Goal: Task Accomplishment & Management: Manage account settings

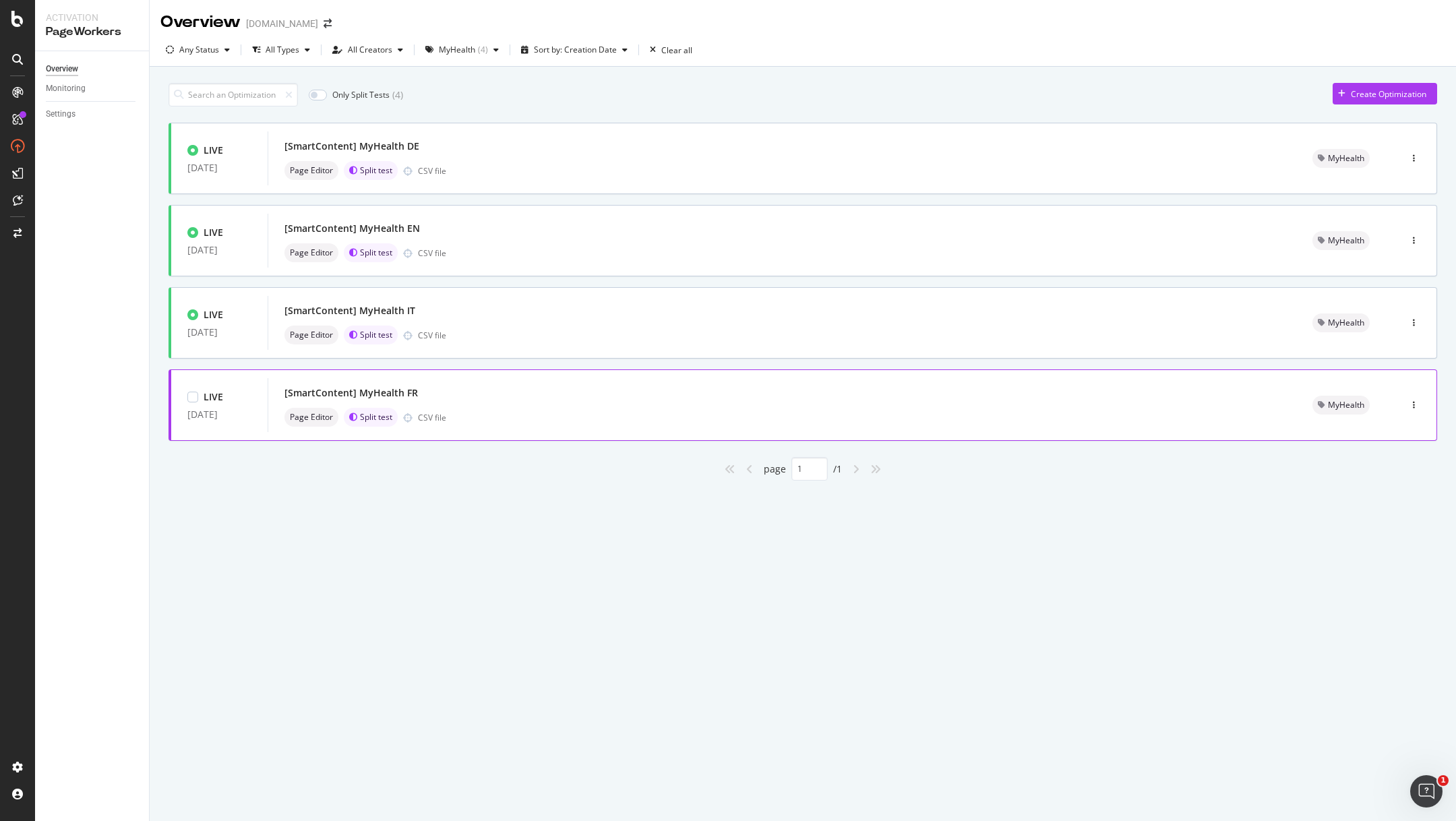
click at [559, 404] on div "[SmartContent] MyHealth FR Page Editor Split test CSV file" at bounding box center [782, 405] width 996 height 43
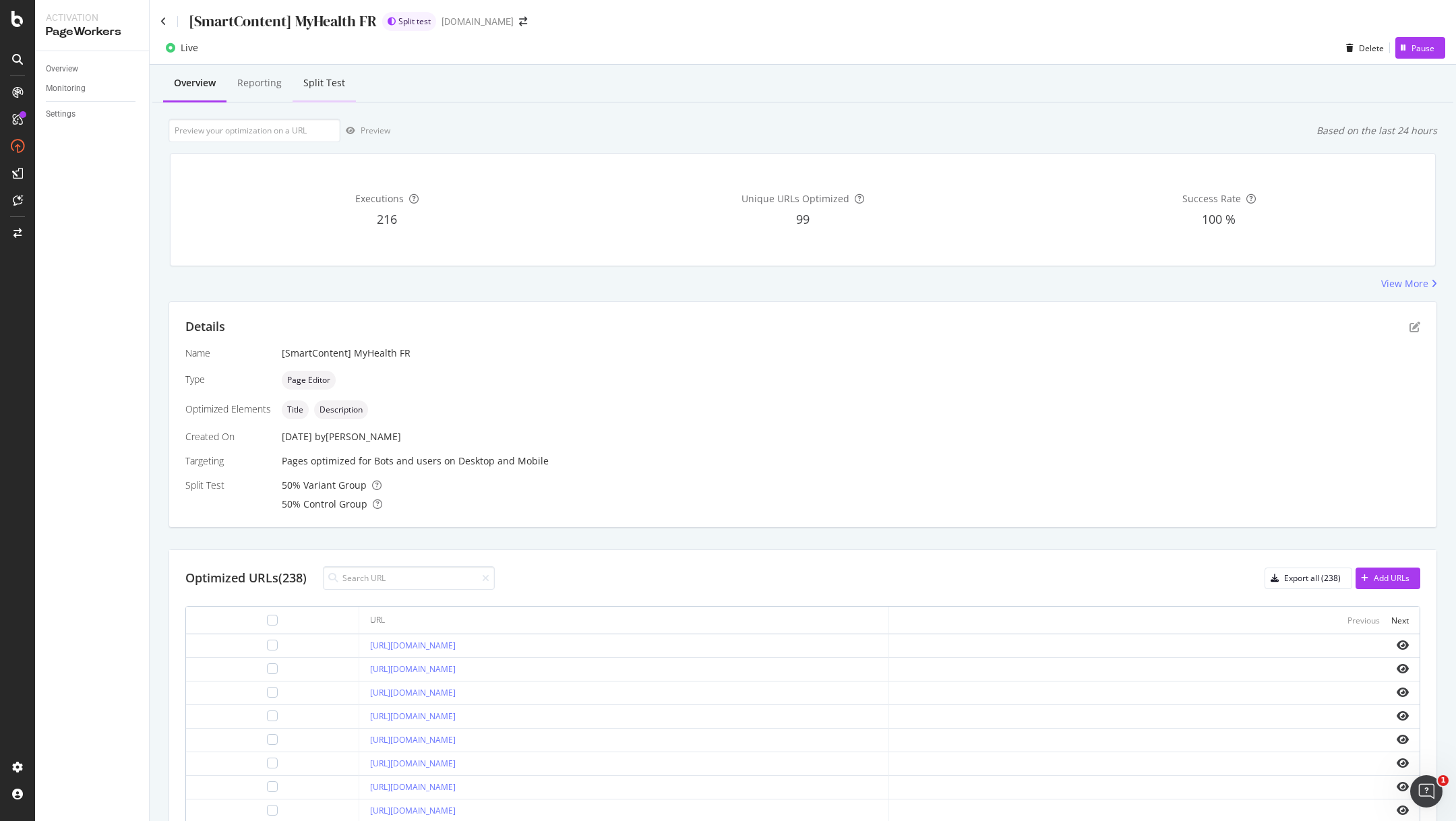
click at [316, 73] on div "Split Test" at bounding box center [324, 84] width 64 height 37
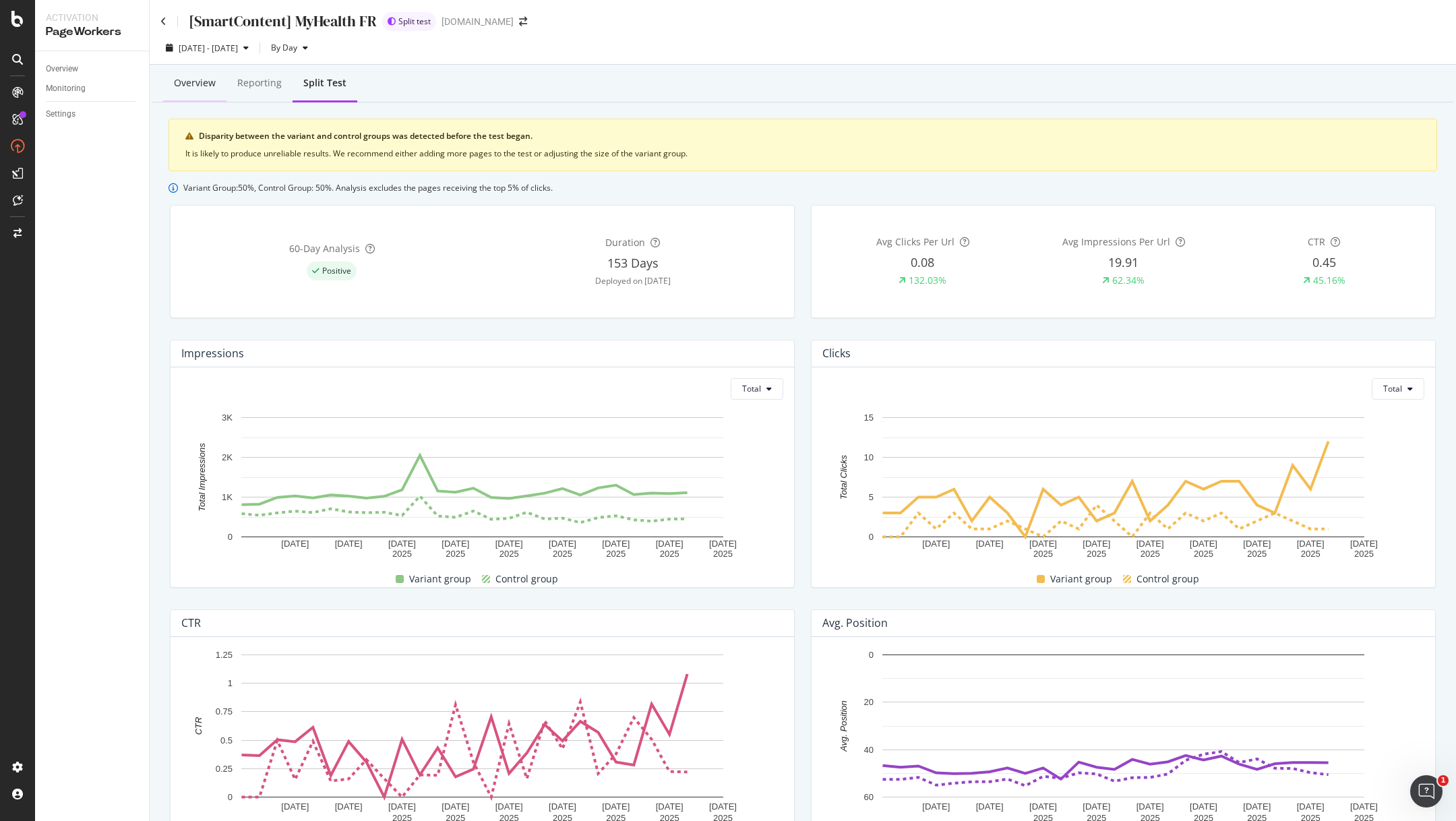
click at [188, 82] on div "Overview" at bounding box center [195, 82] width 42 height 13
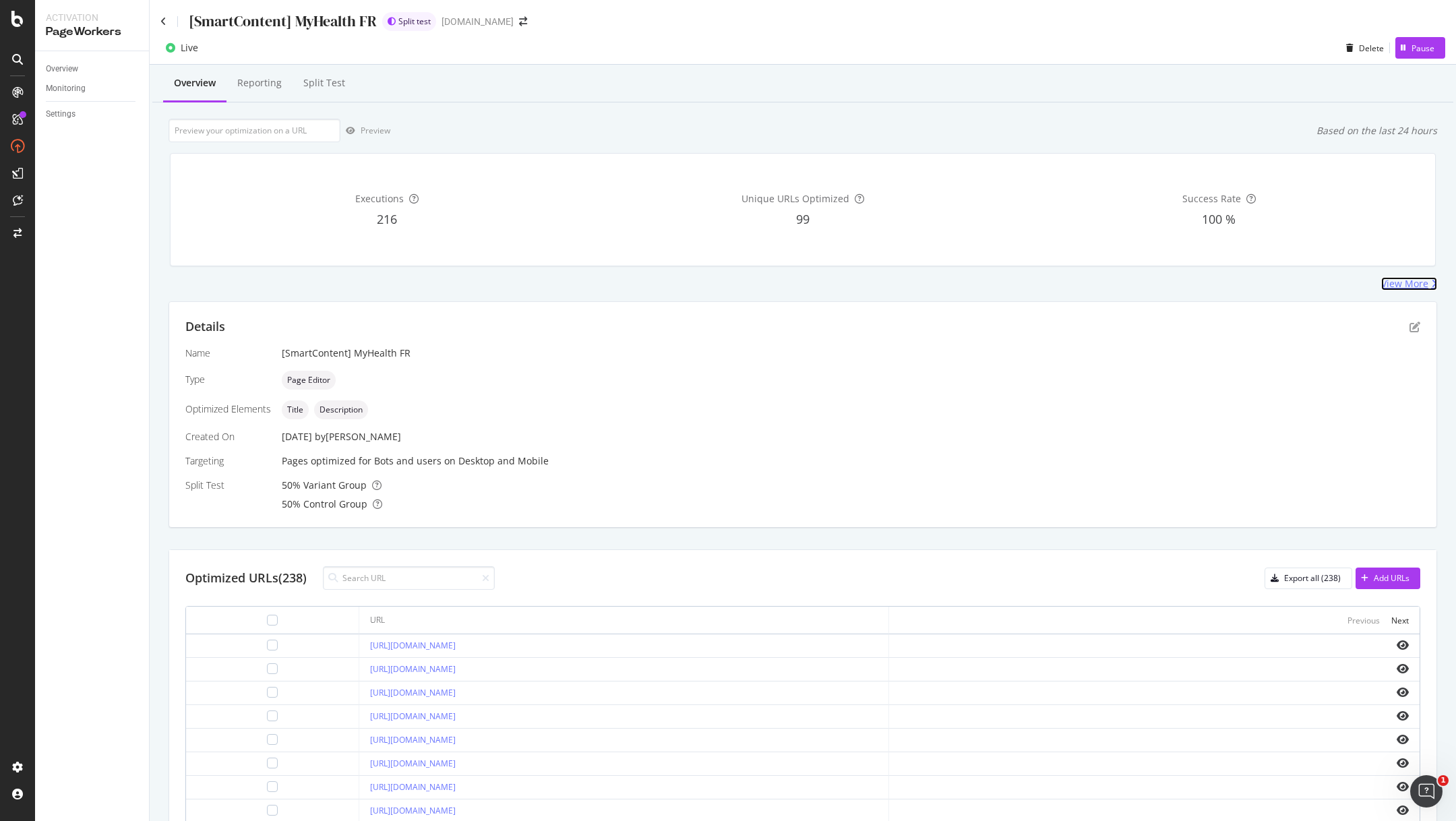
click at [1398, 284] on div "View More" at bounding box center [1405, 283] width 47 height 13
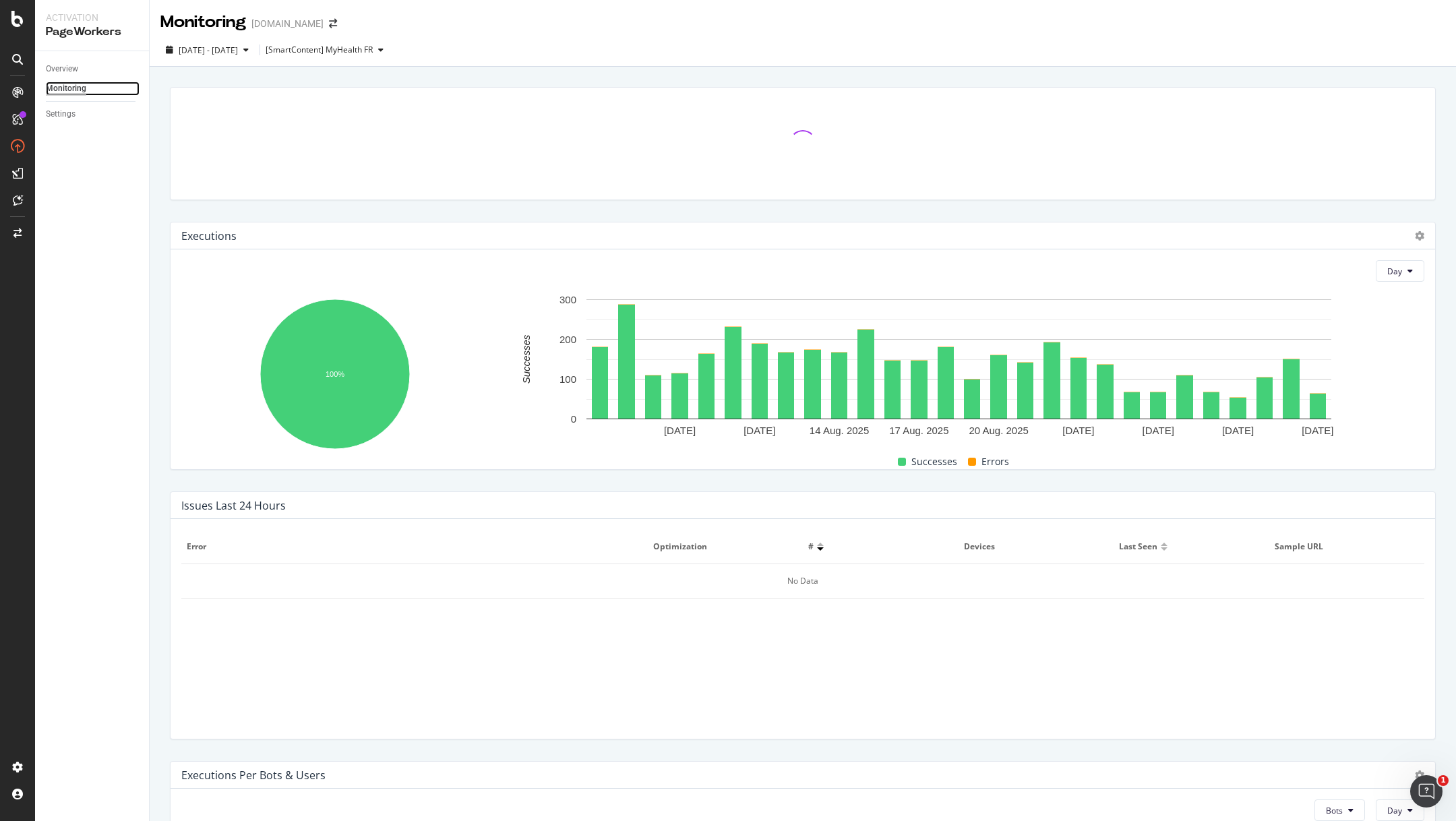
click at [53, 87] on div "Monitoring" at bounding box center [66, 89] width 40 height 14
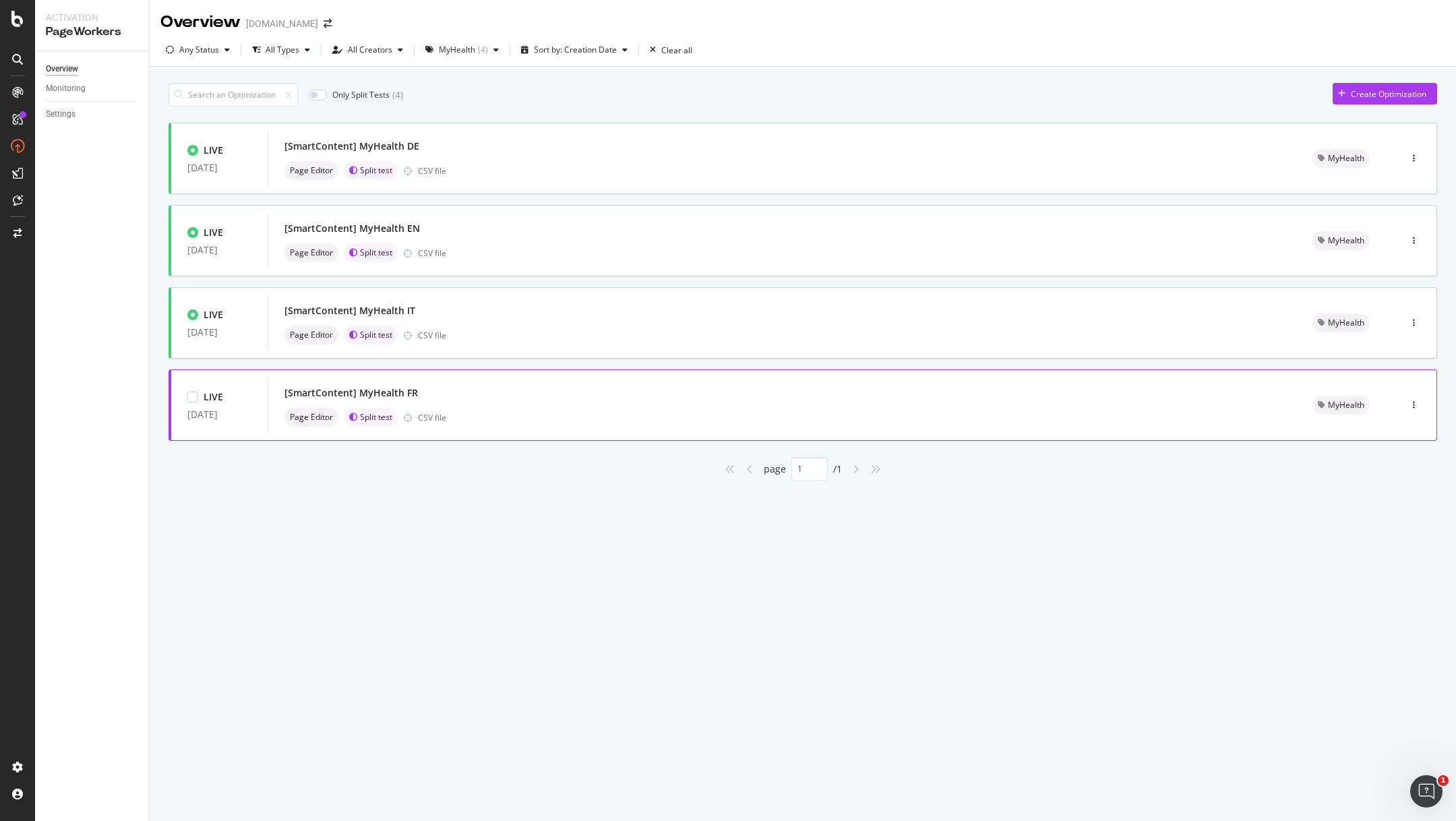
click at [548, 386] on div "[SmartContent] MyHealth FR" at bounding box center [782, 393] width 996 height 19
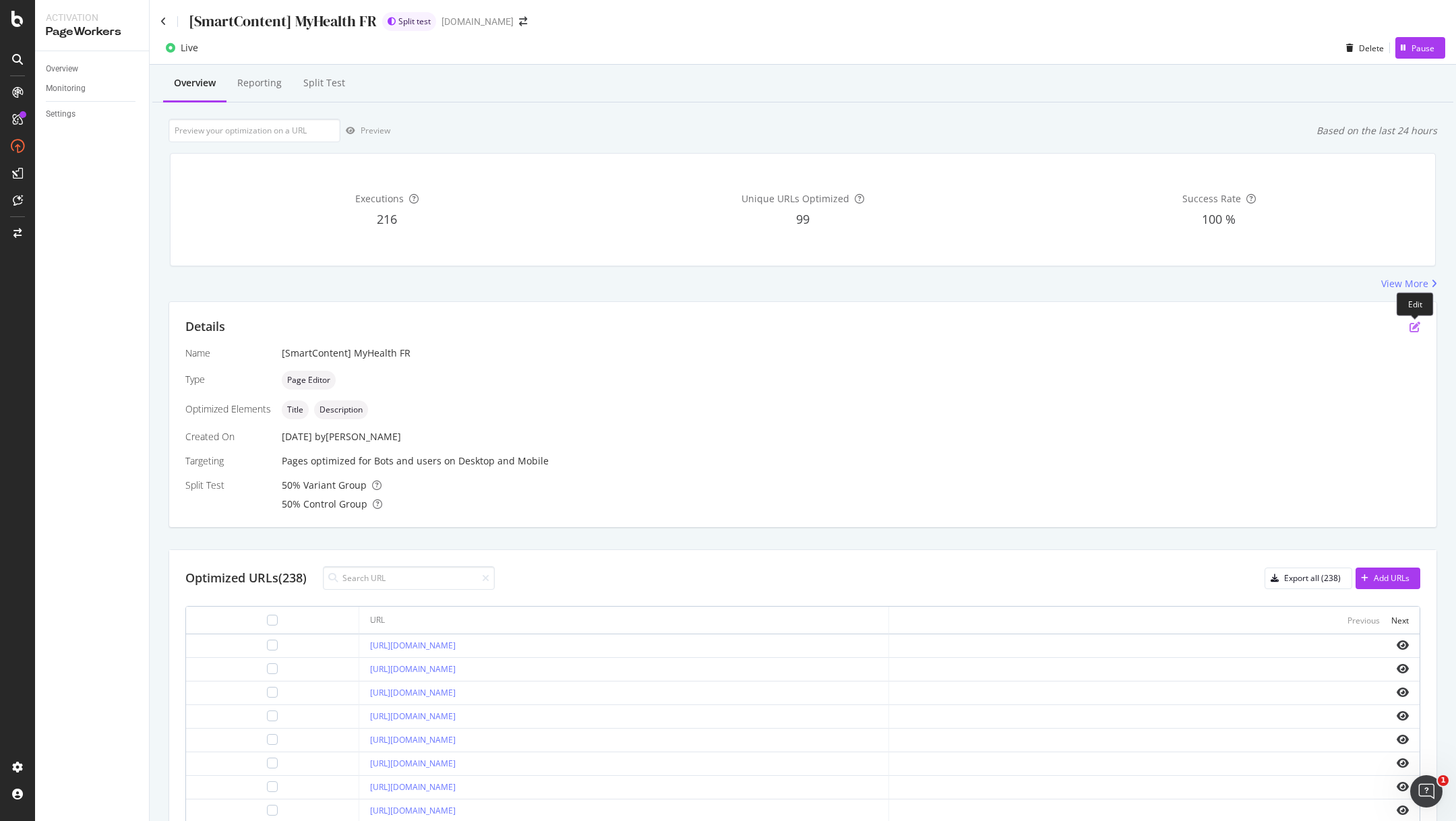
click at [1412, 330] on icon "pen-to-square" at bounding box center [1414, 327] width 11 height 11
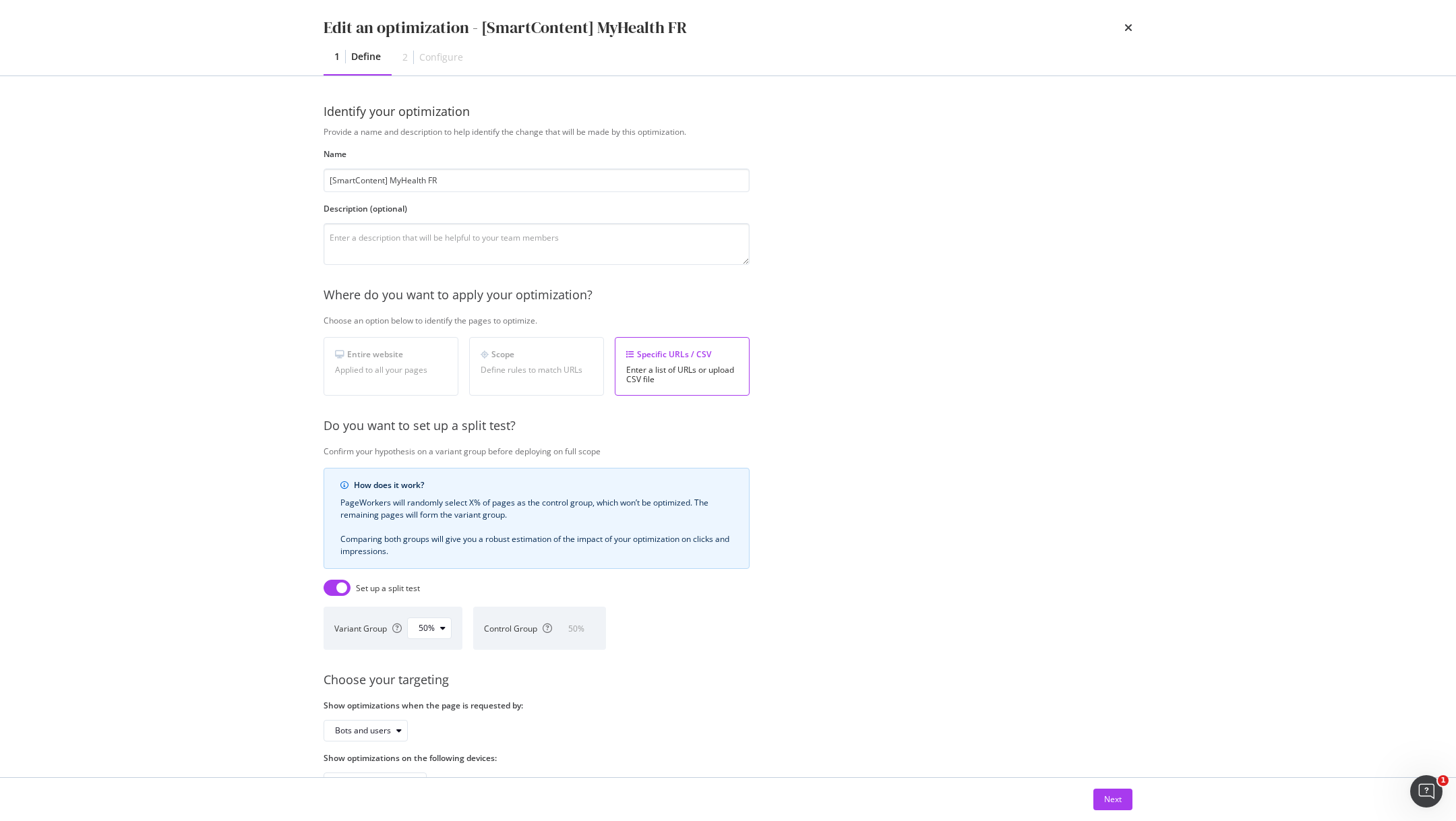
scroll to position [42, 0]
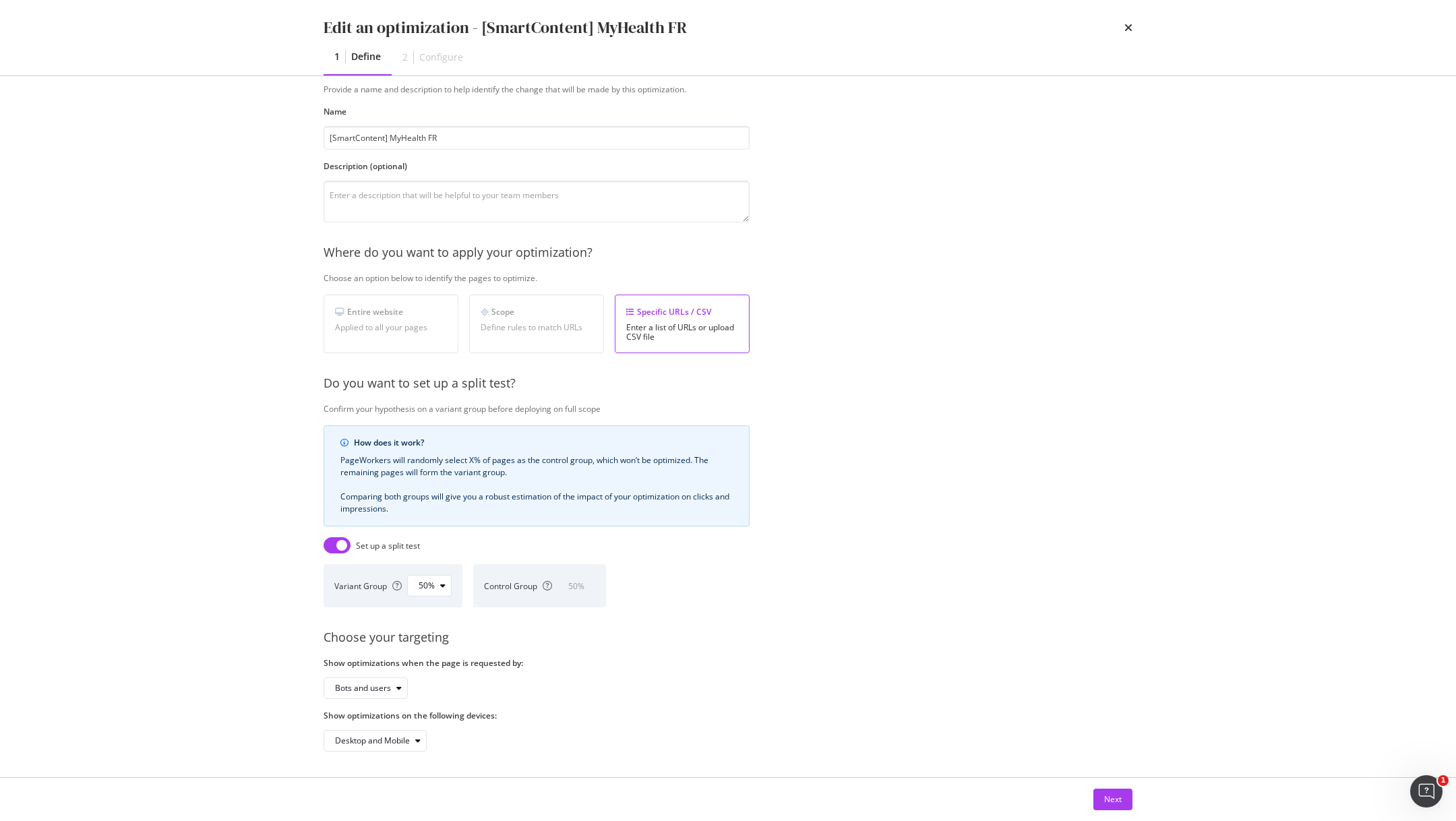
click at [334, 541] on input "modal" at bounding box center [336, 545] width 27 height 16
checkbox input "false"
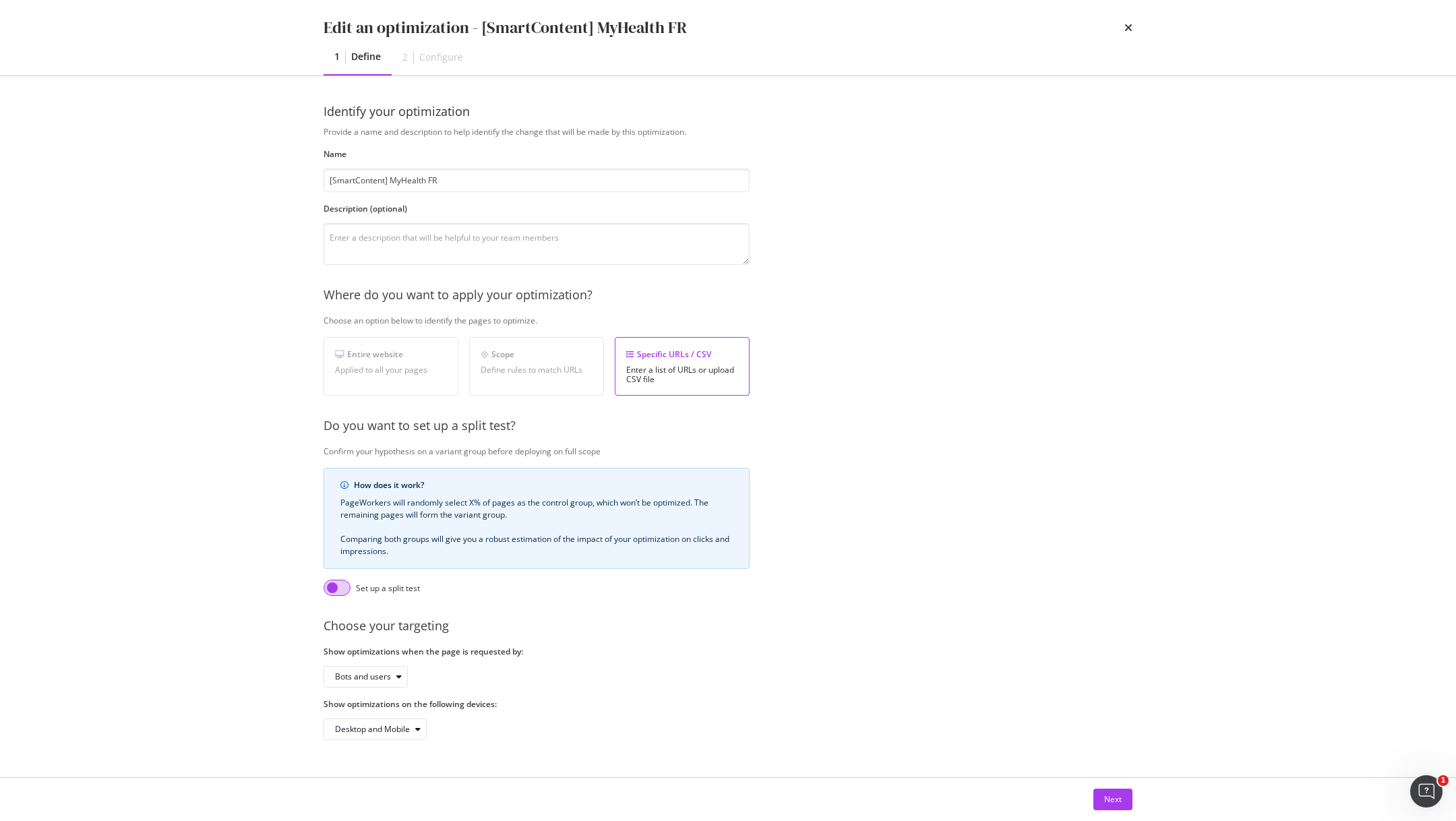
scroll to position [0, 0]
click at [1105, 800] on div "Next" at bounding box center [1113, 799] width 17 height 12
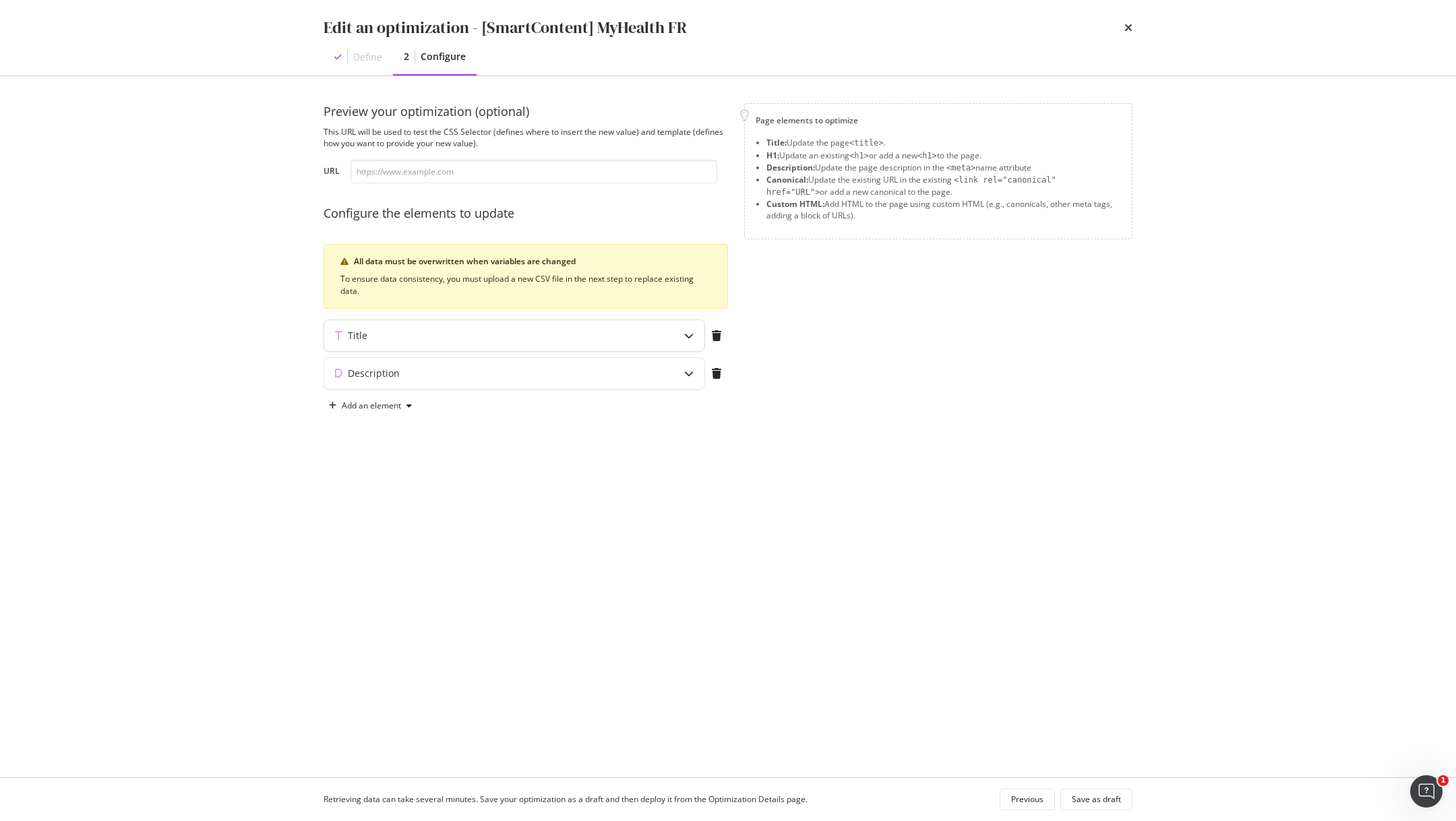
click at [683, 332] on div "modal" at bounding box center [688, 335] width 31 height 31
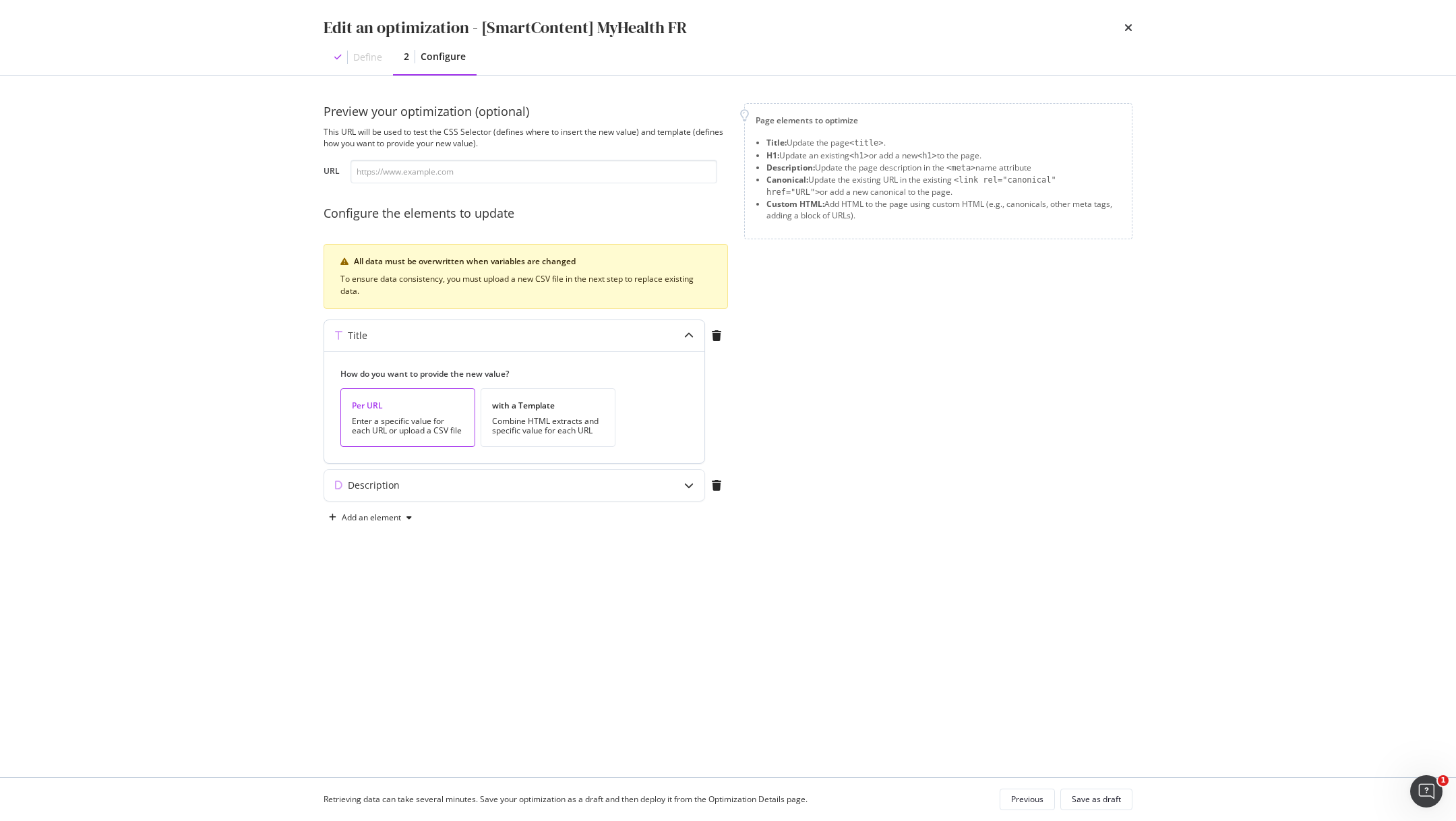
click at [683, 332] on div "modal" at bounding box center [688, 335] width 31 height 31
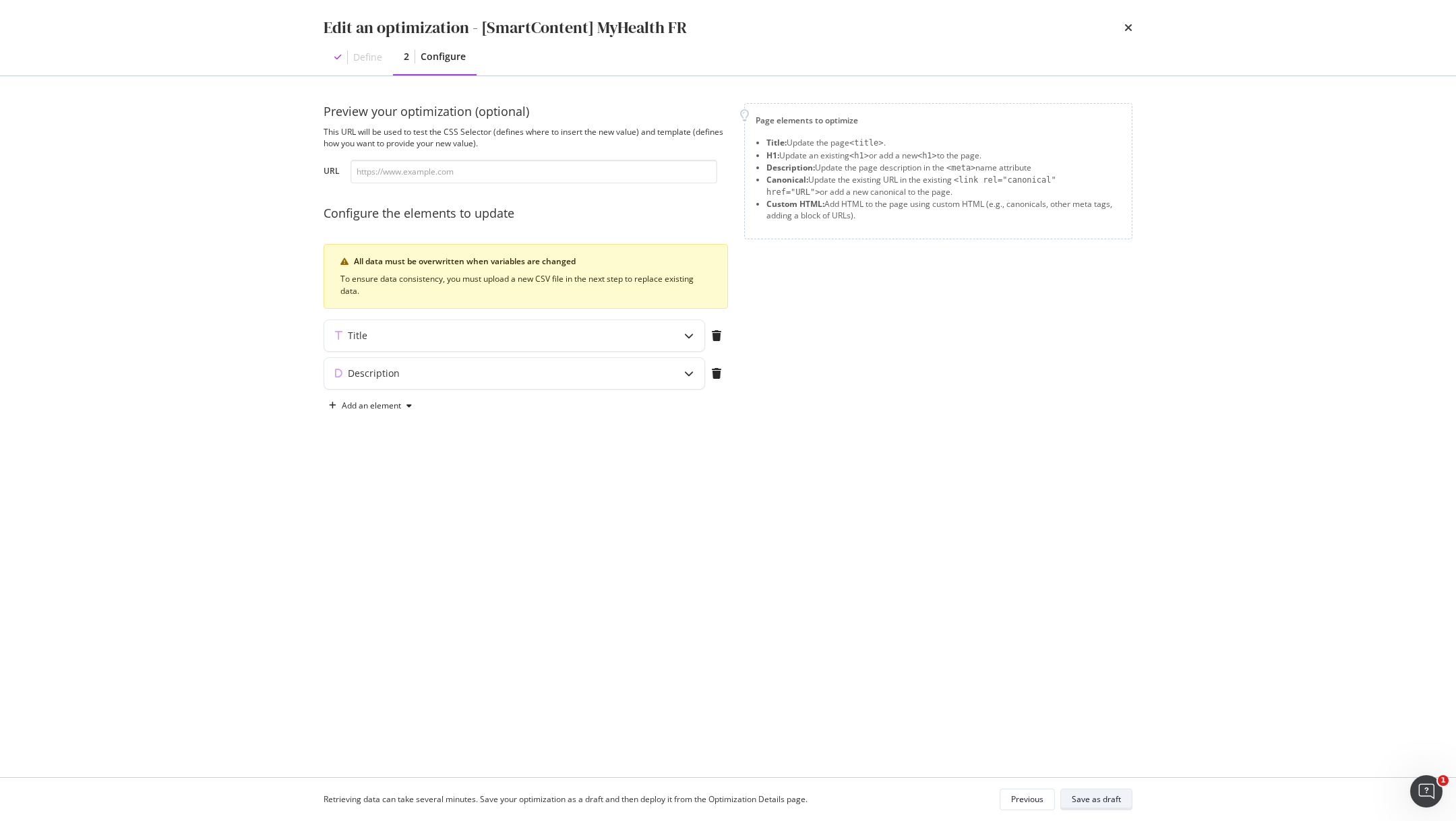
click at [1092, 799] on div "Save as draft" at bounding box center [1096, 799] width 49 height 12
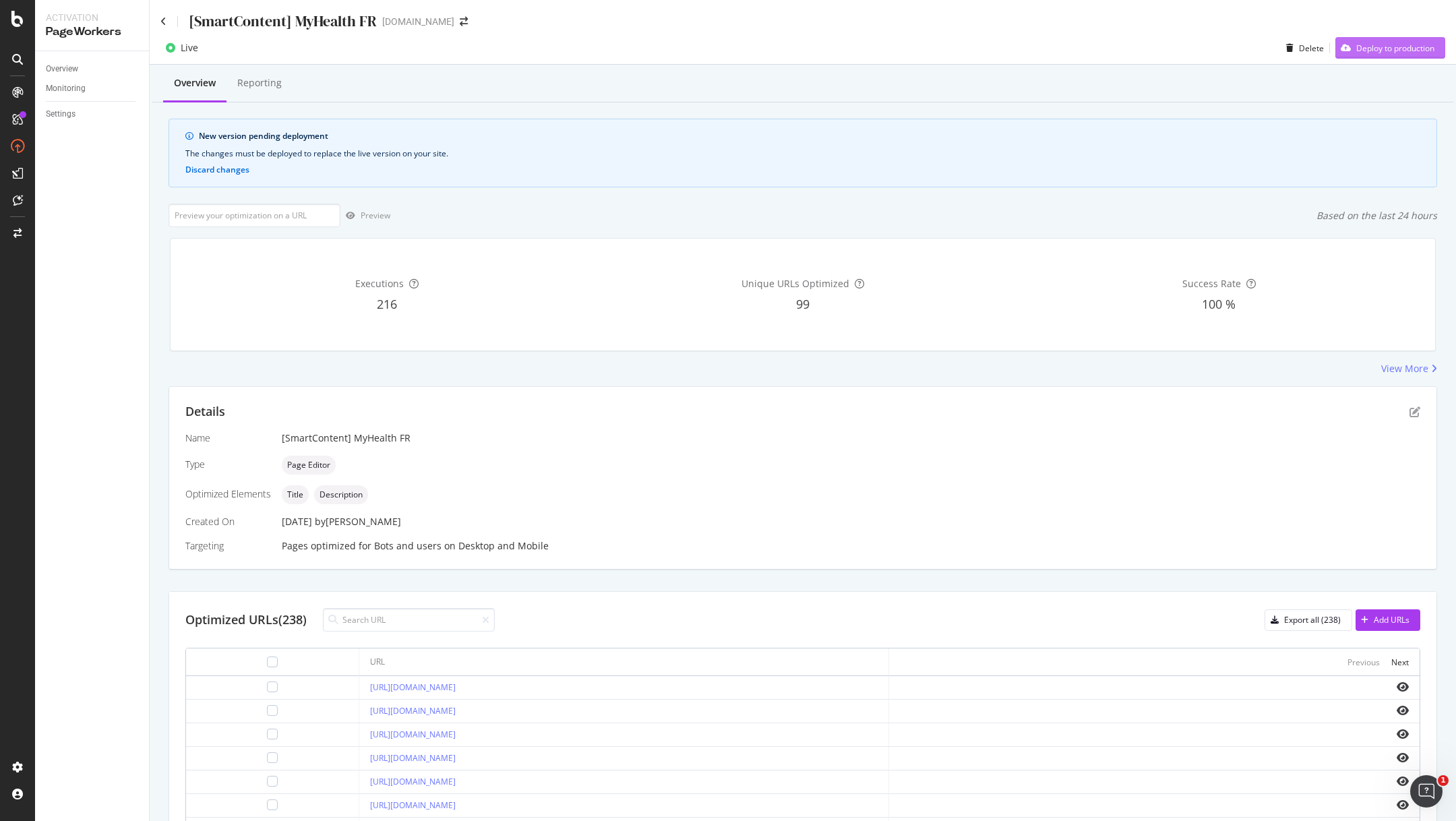
click at [1380, 47] on div "Deploy to production" at bounding box center [1395, 48] width 78 height 12
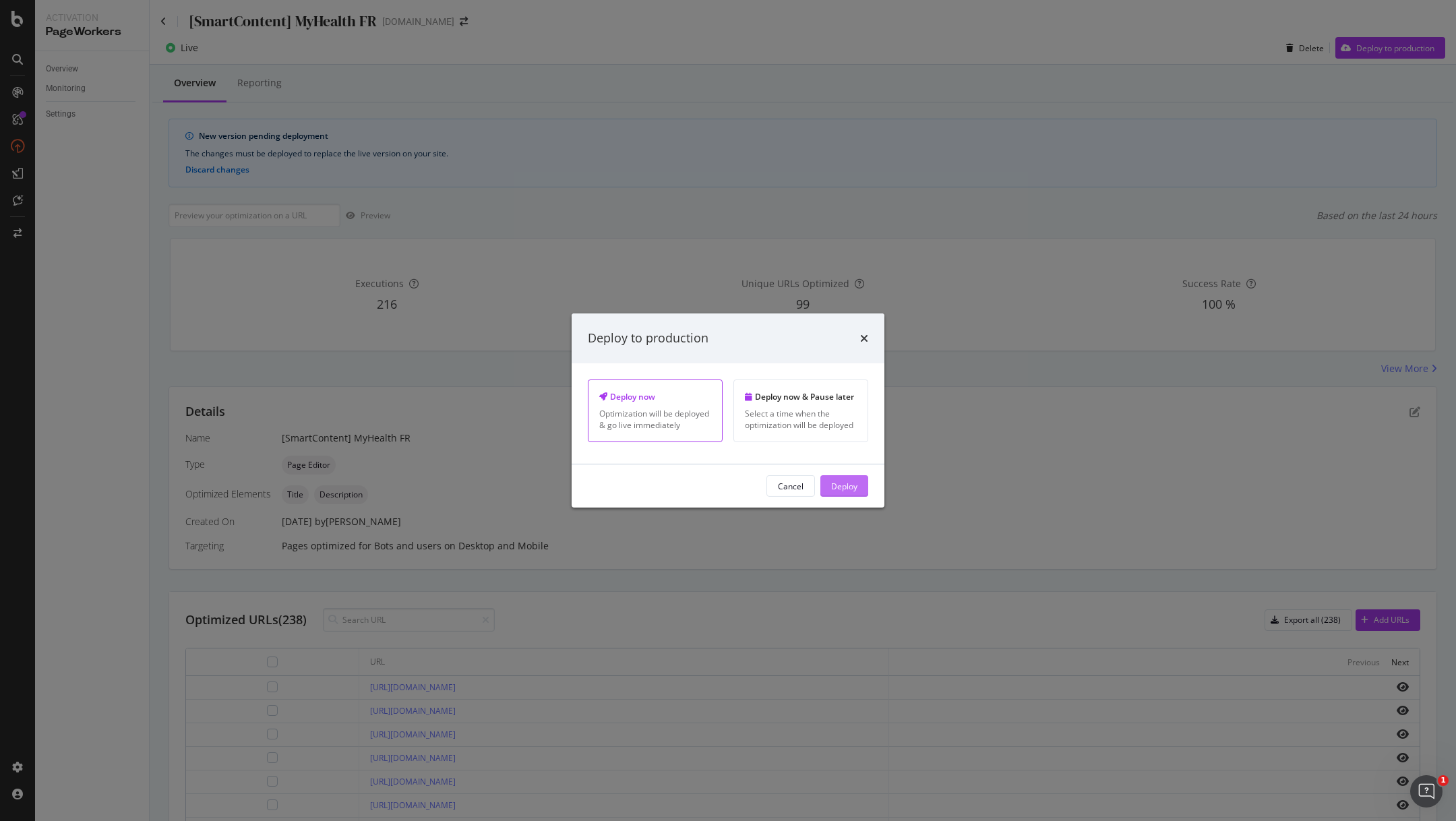
click at [850, 488] on div "Deploy" at bounding box center [844, 485] width 26 height 12
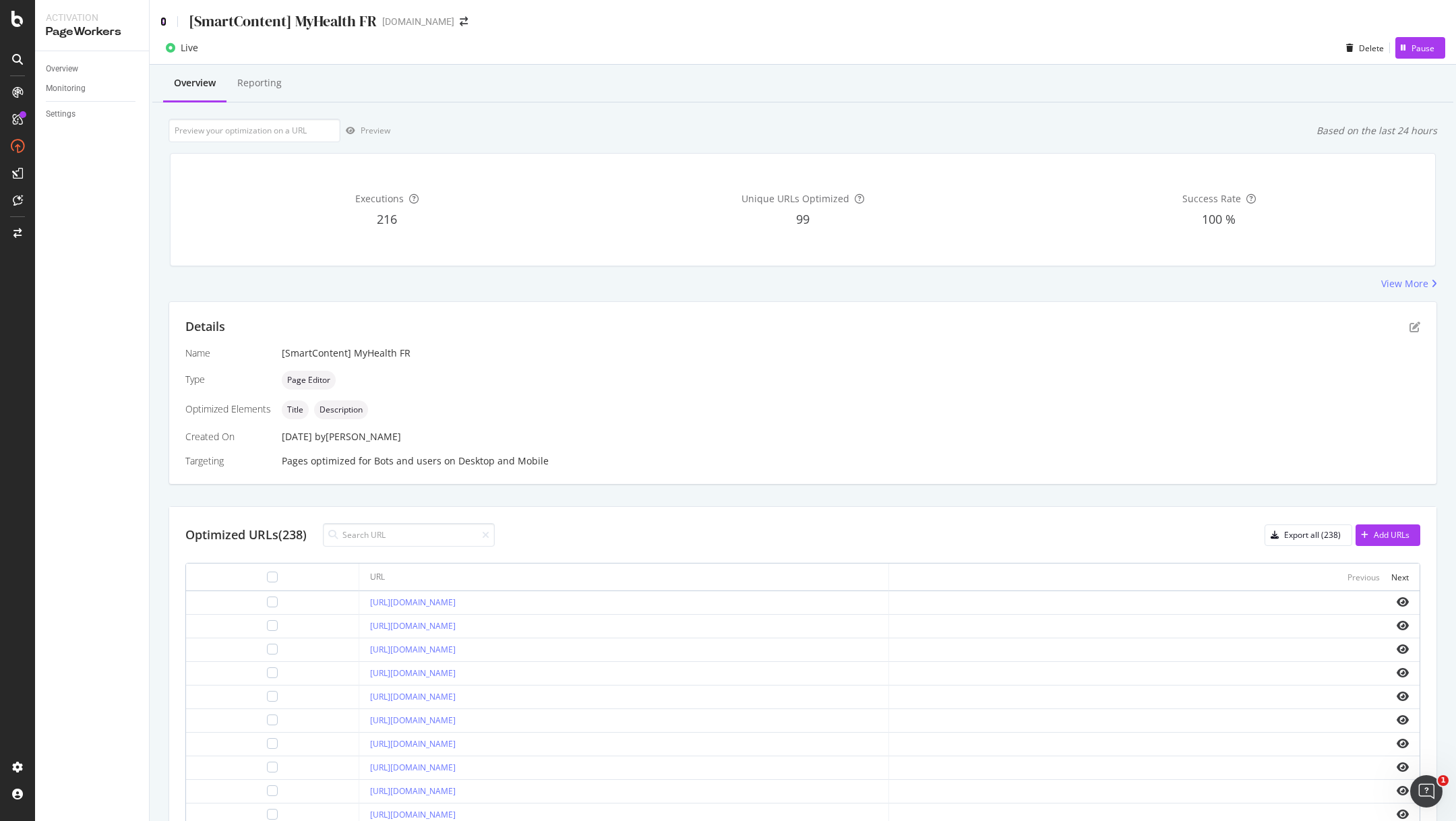
click at [164, 17] on icon at bounding box center [163, 21] width 6 height 10
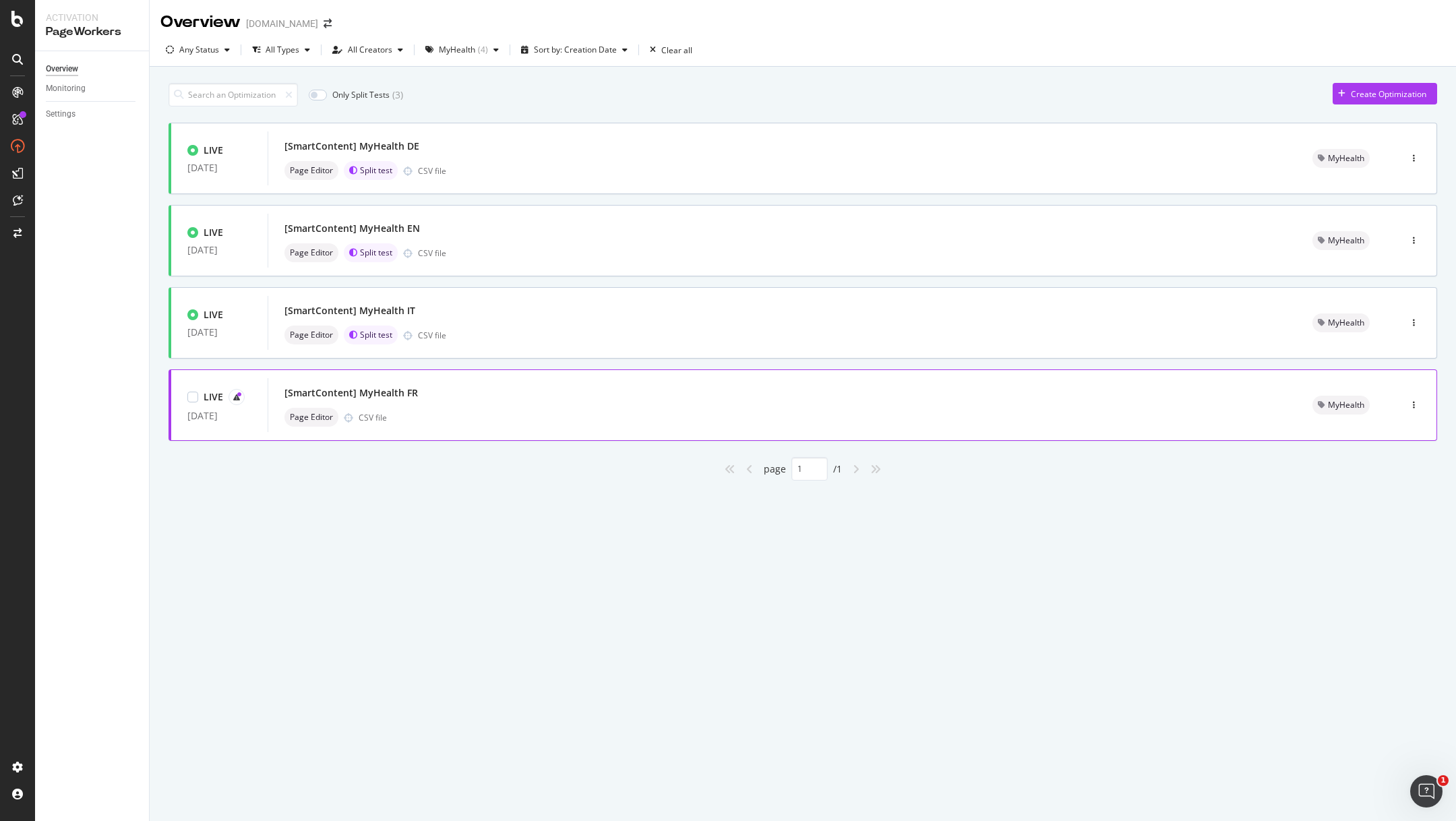
click at [237, 426] on div "LIVE [DATE] [SmartContent] MyHealth FR Page Editor CSV file MyHealth" at bounding box center [781, 405] width 1220 height 54
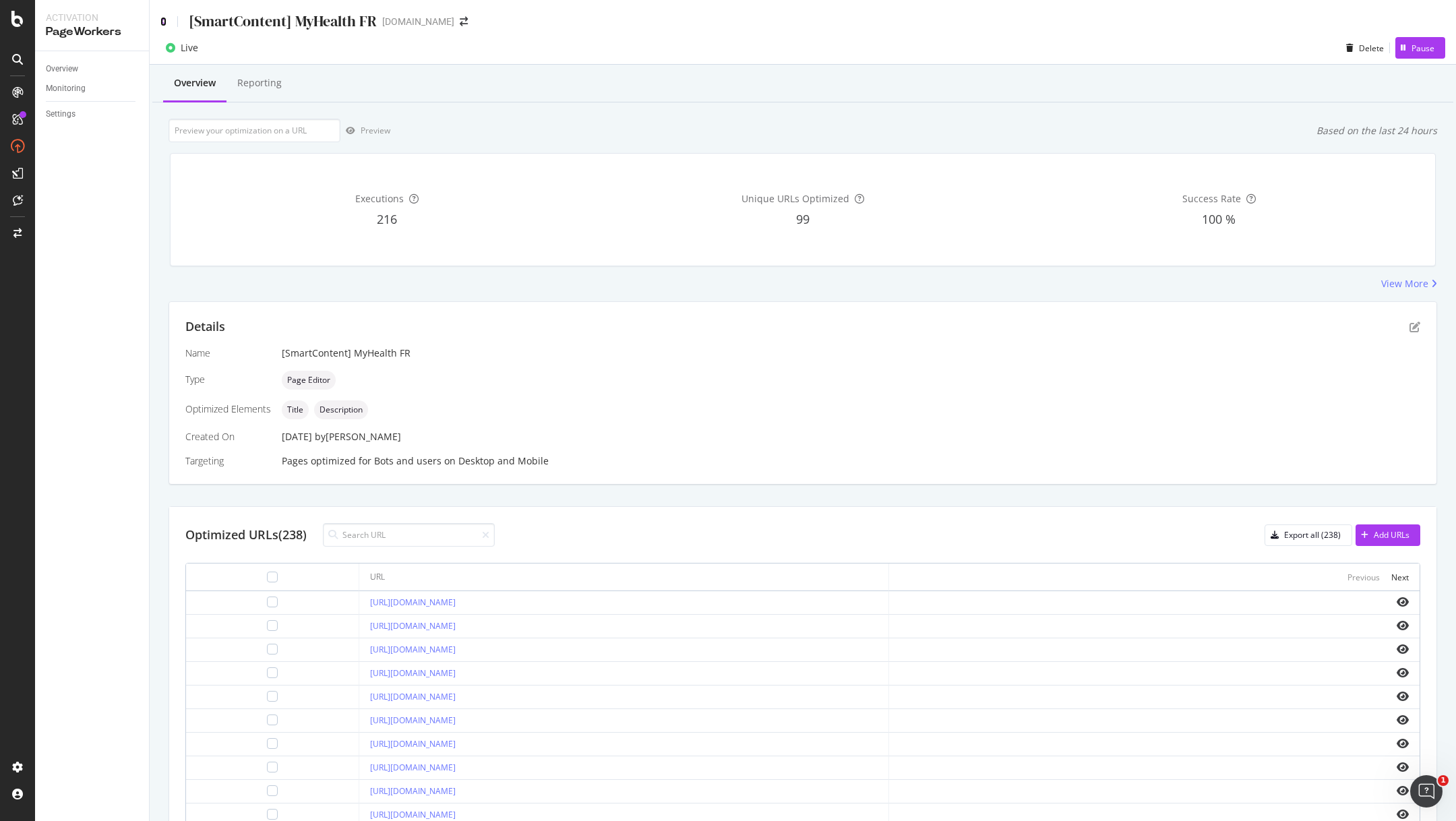
click at [163, 20] on icon at bounding box center [163, 21] width 6 height 10
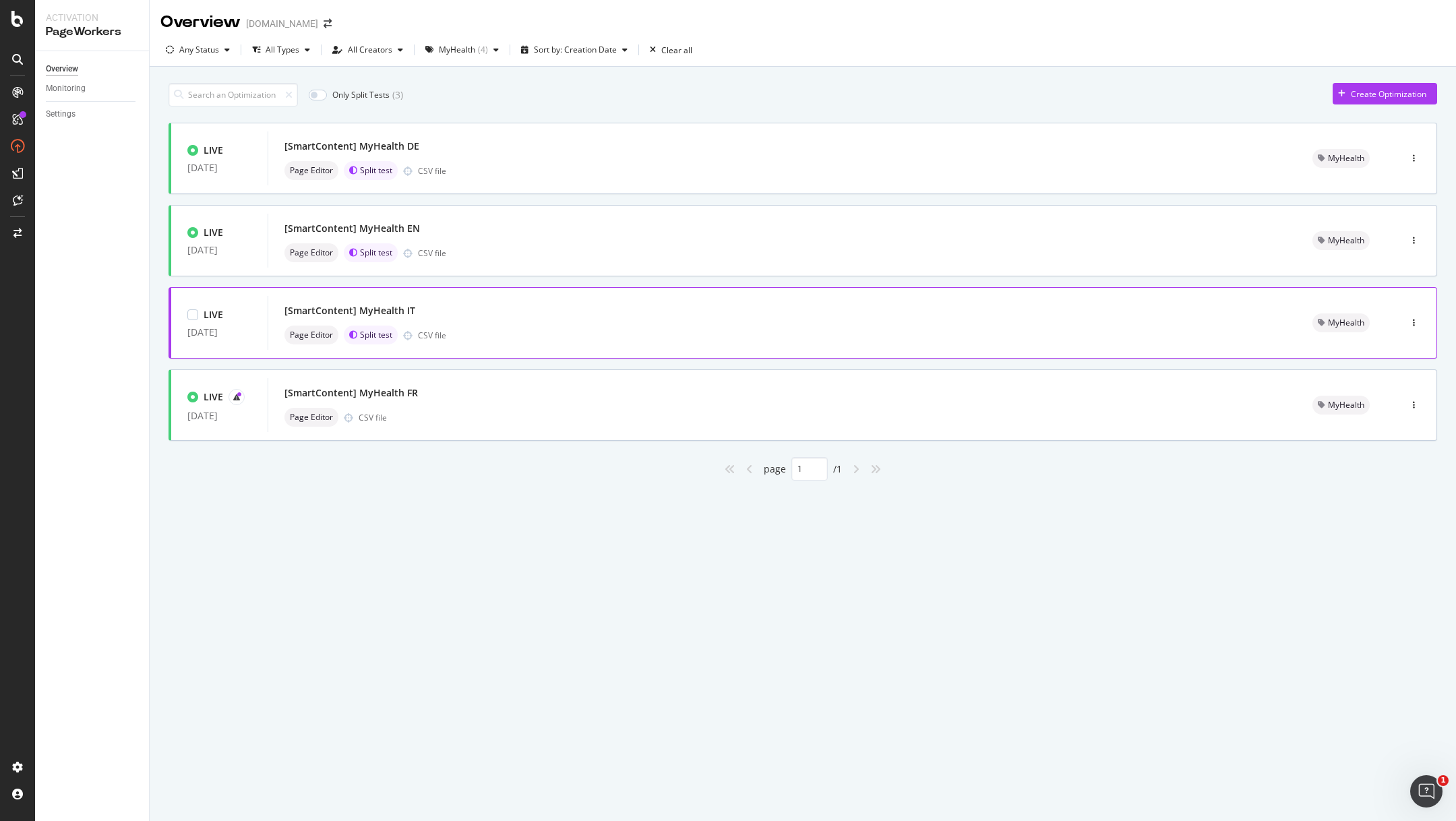
click at [586, 333] on div "Page Editor Split test CSV file" at bounding box center [782, 334] width 996 height 19
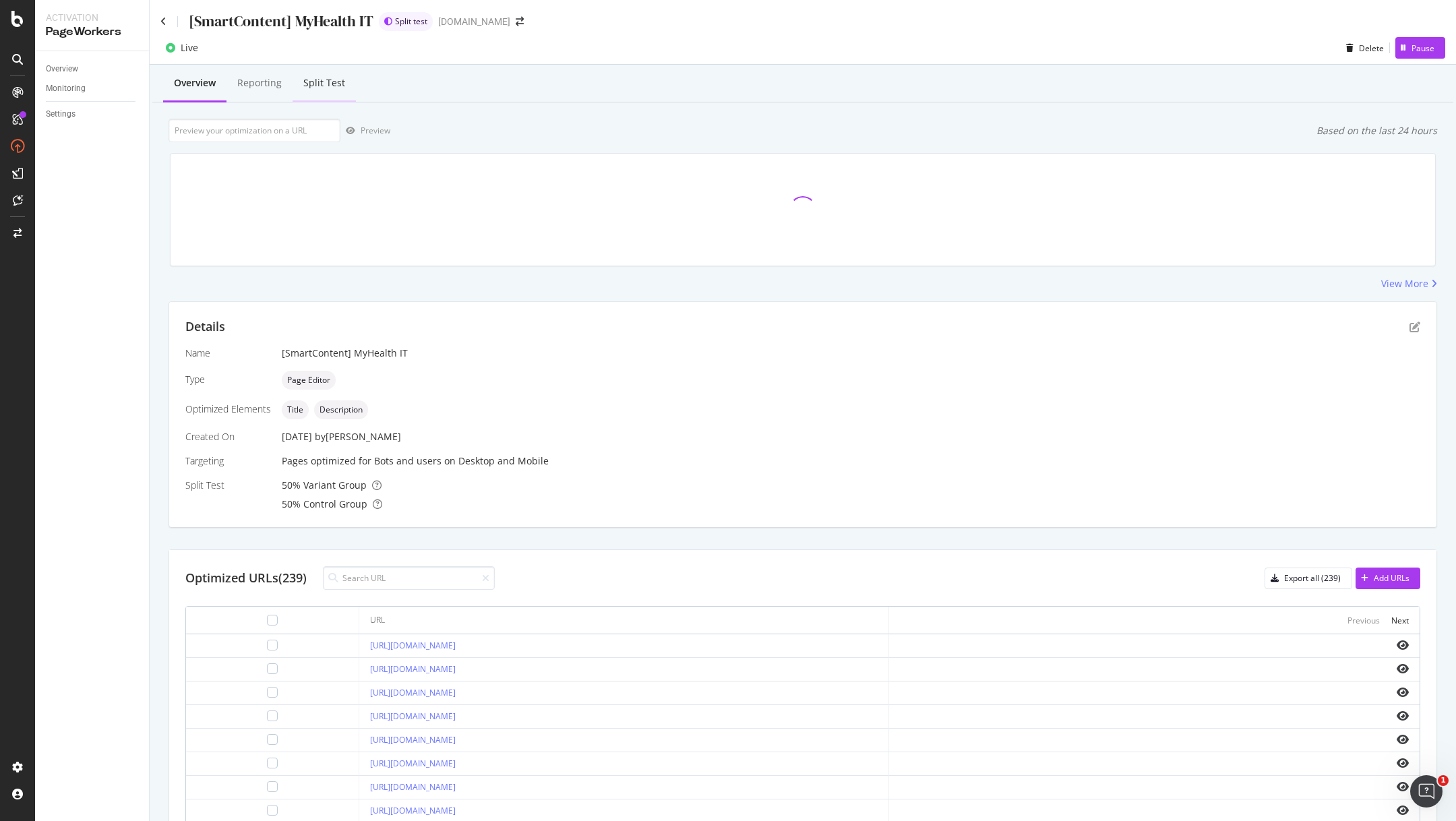
click at [328, 86] on div "Split Test" at bounding box center [324, 82] width 42 height 13
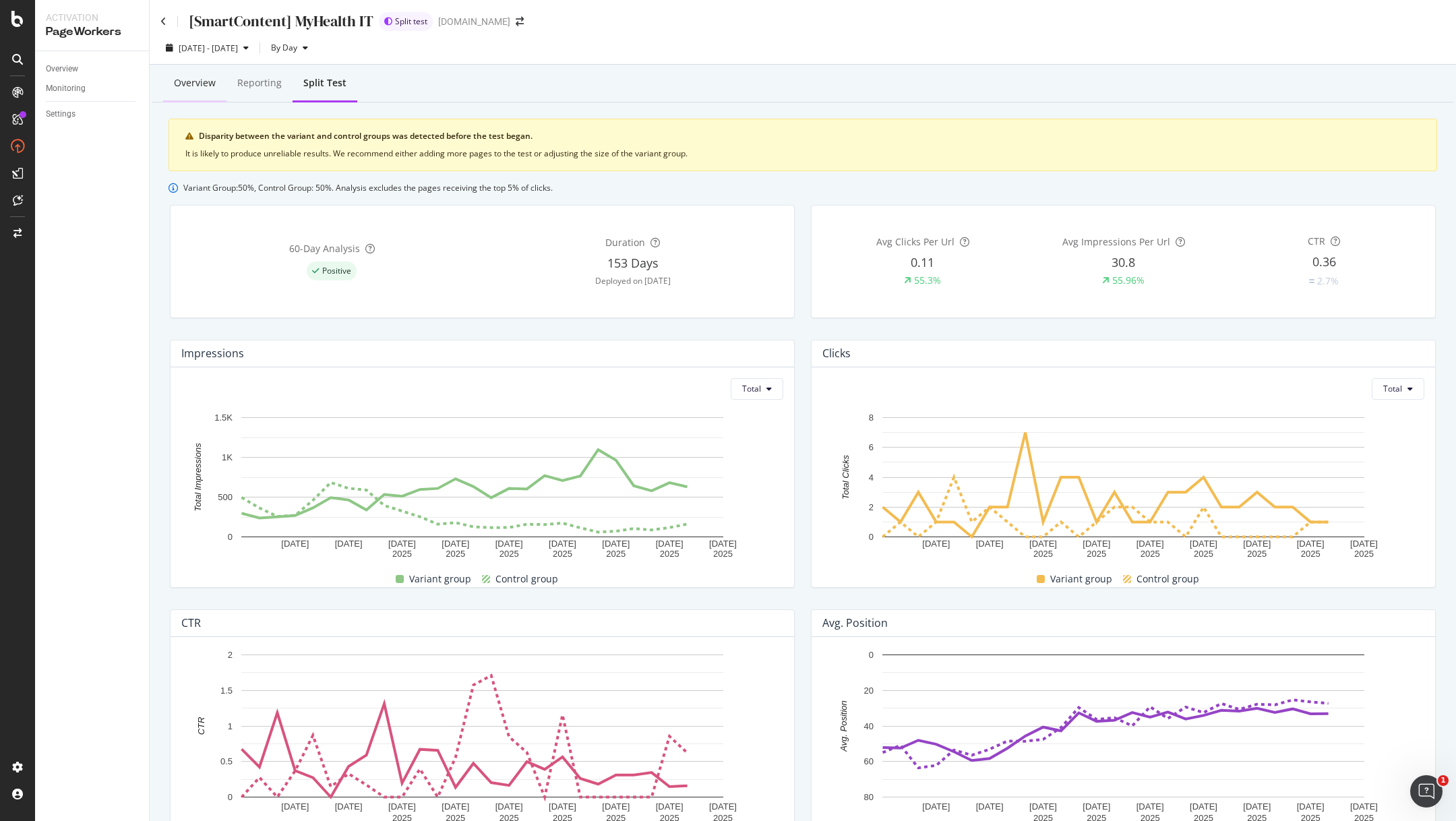
click at [190, 81] on div "Overview" at bounding box center [195, 82] width 42 height 13
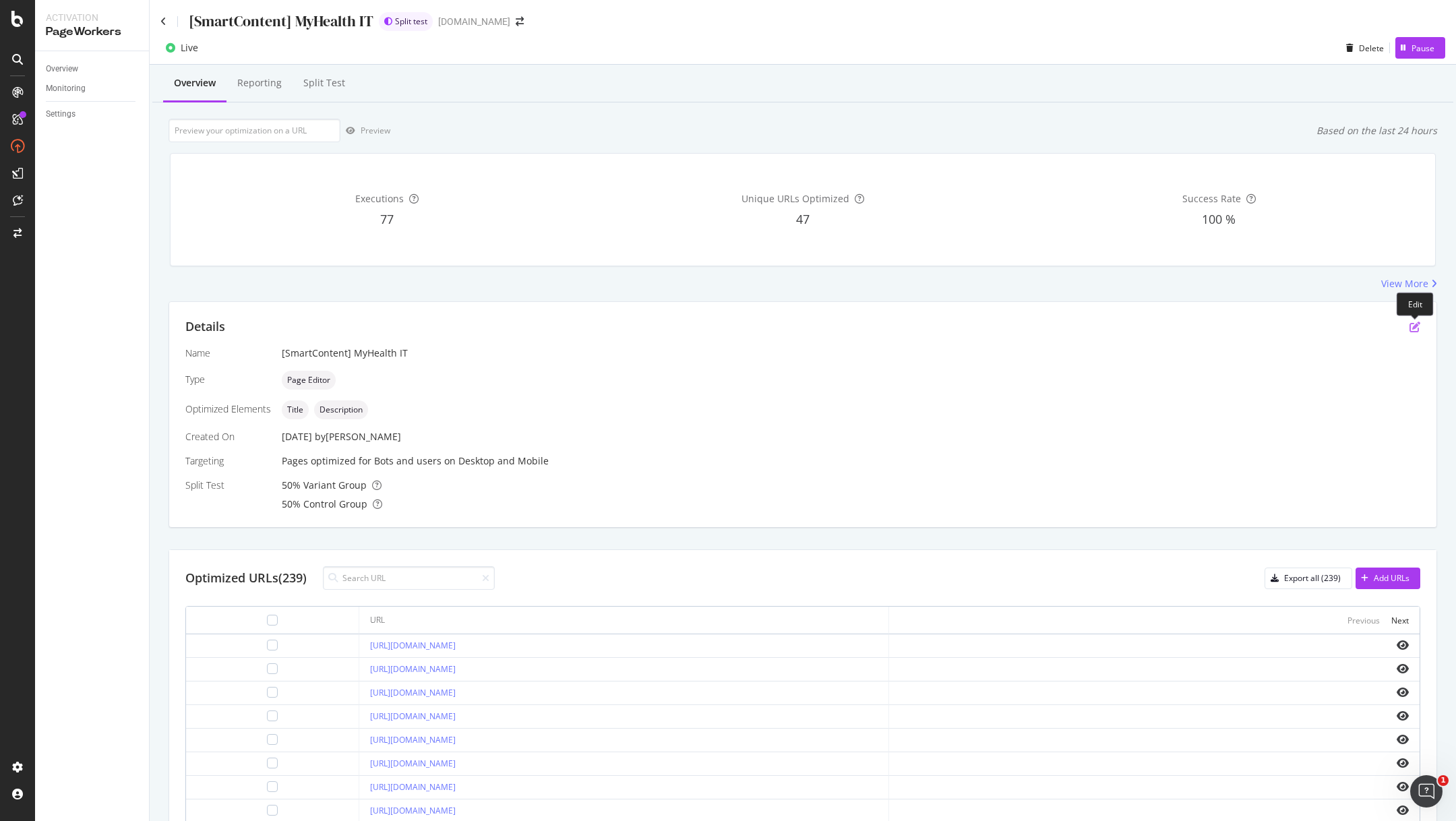
click at [1416, 325] on icon "pen-to-square" at bounding box center [1414, 327] width 11 height 11
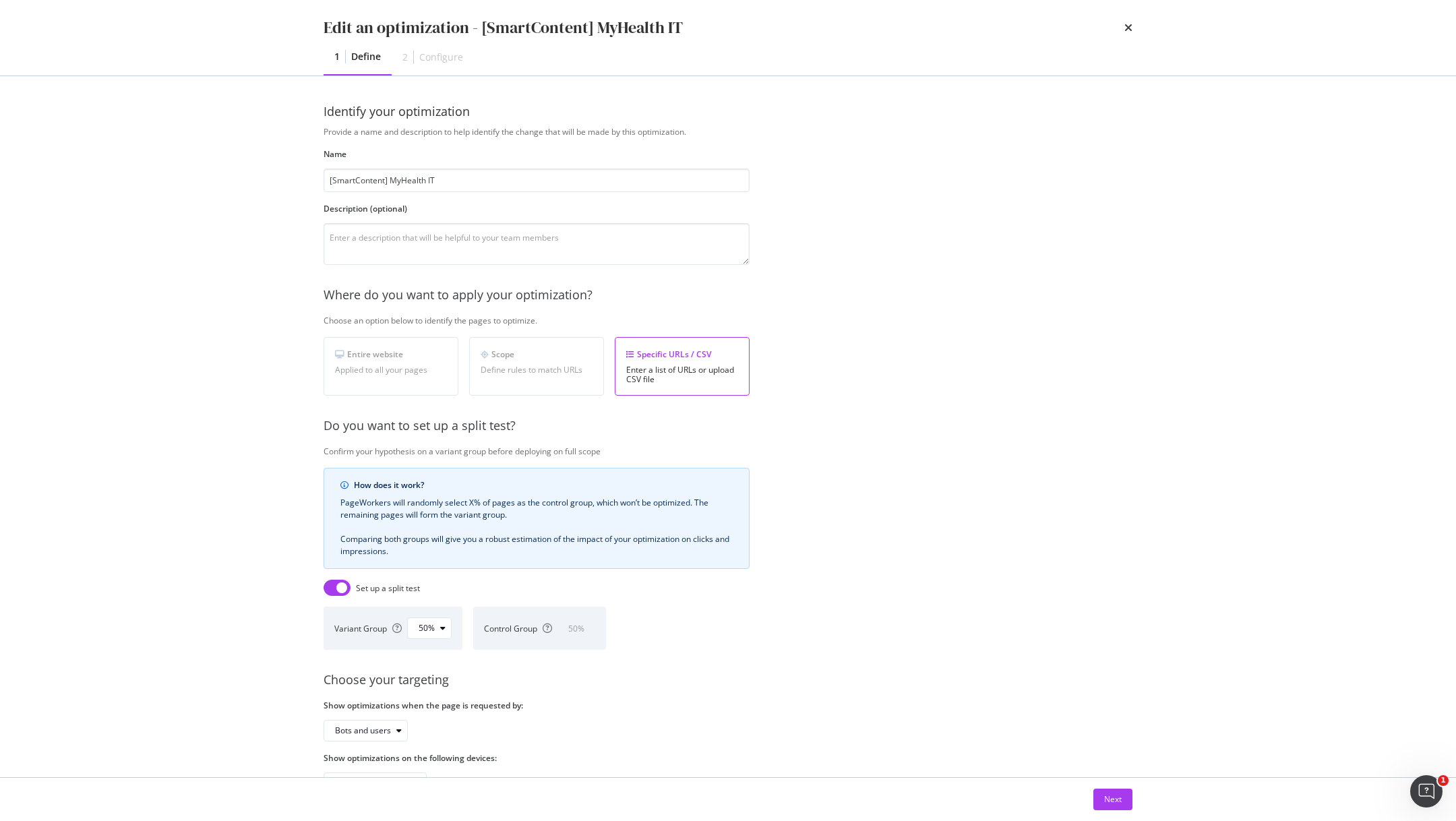
scroll to position [42, 0]
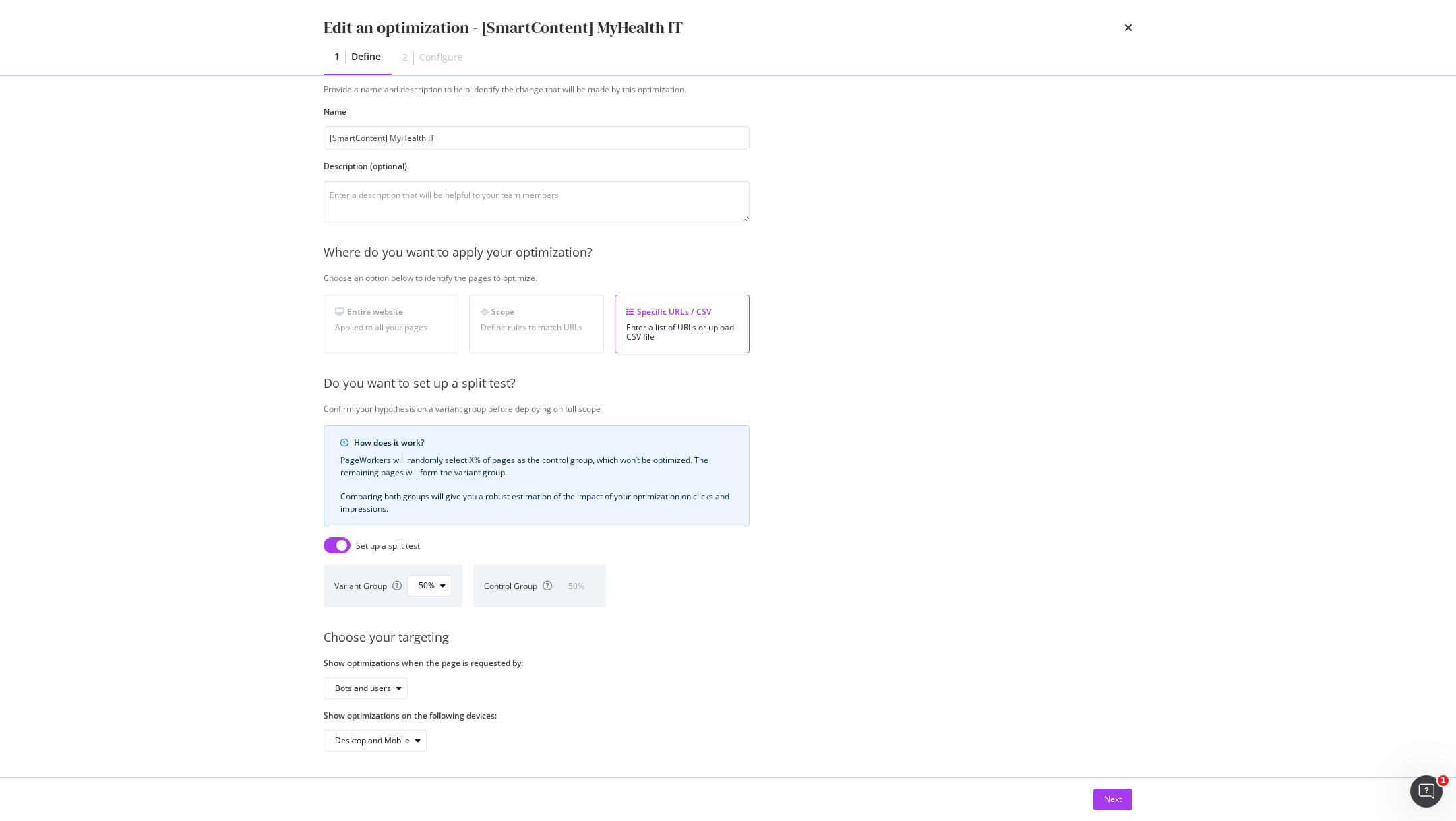
click at [328, 538] on input "modal" at bounding box center [336, 545] width 27 height 16
checkbox input "false"
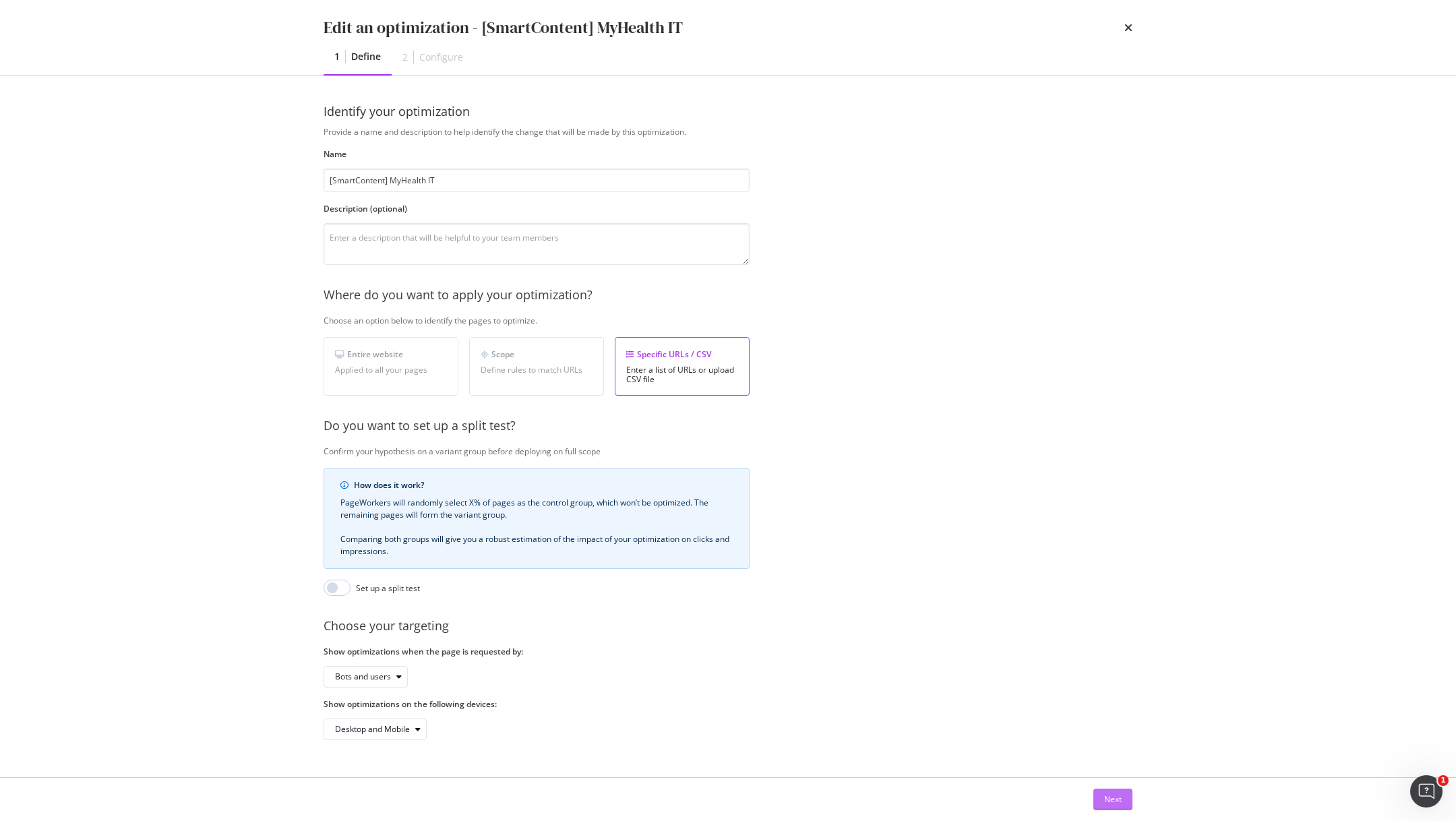
click at [1108, 795] on div "Next" at bounding box center [1113, 799] width 17 height 12
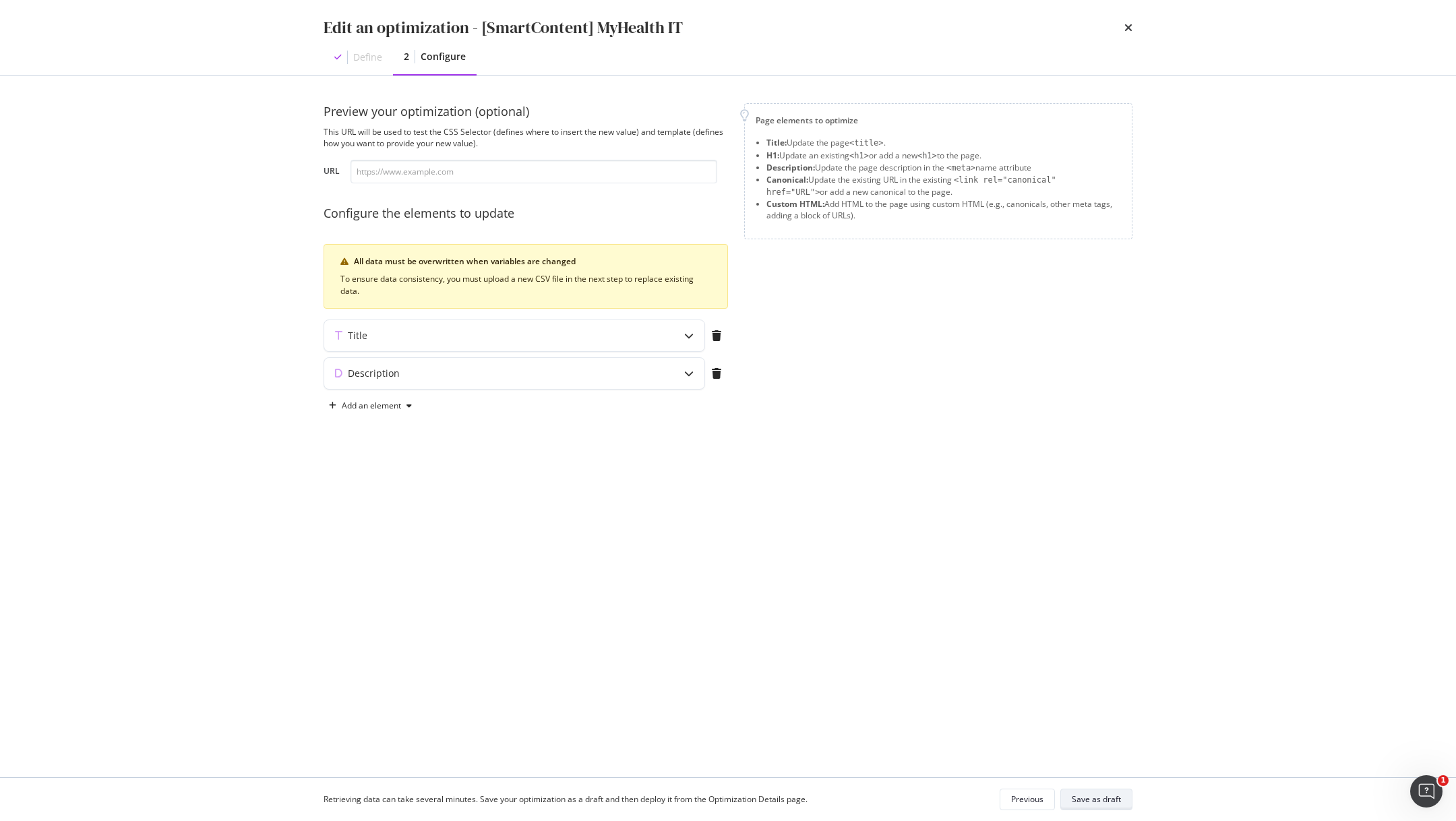
click at [1102, 796] on div "Save as draft" at bounding box center [1096, 799] width 49 height 12
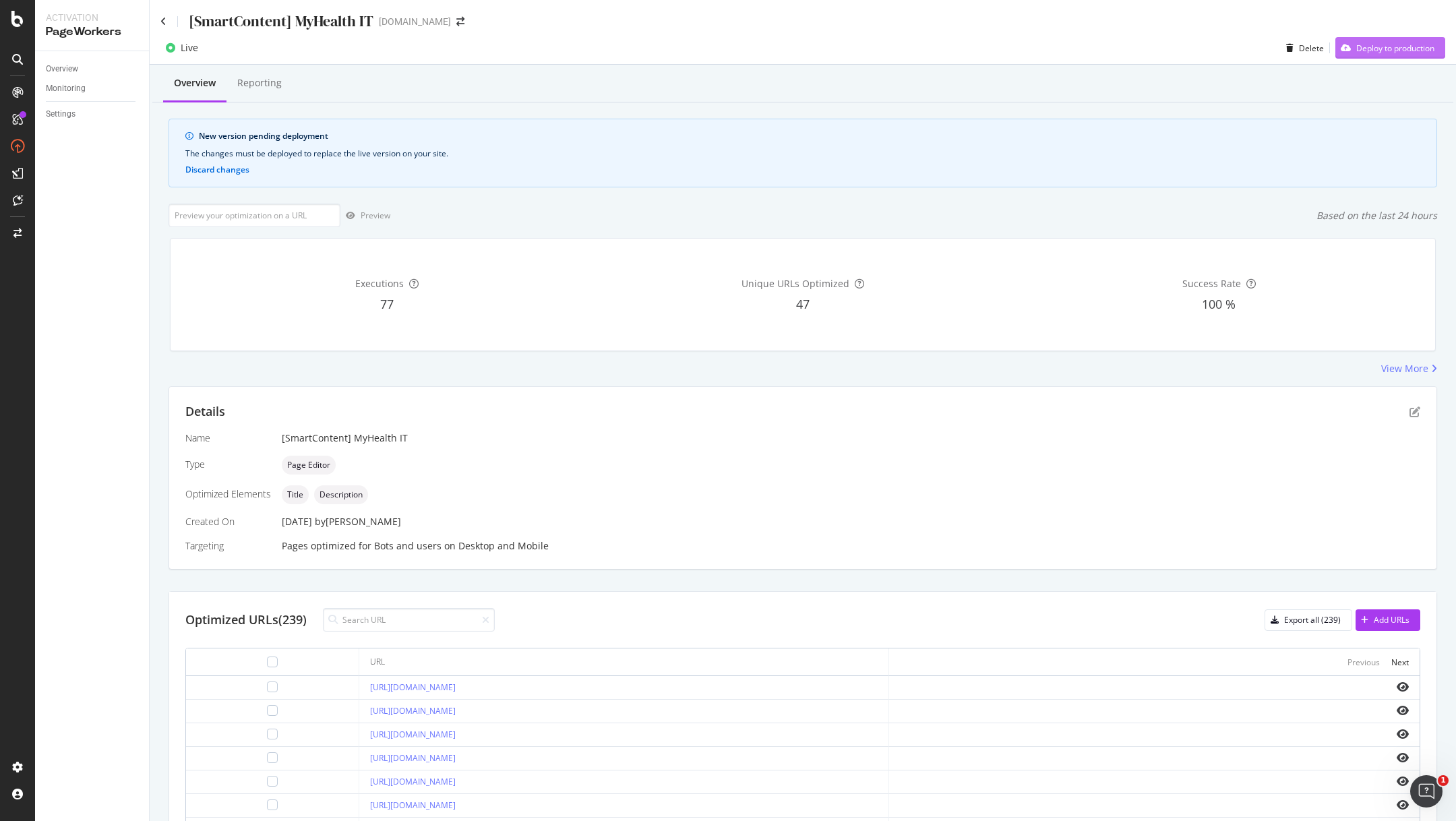
click at [1372, 52] on div "Deploy to production" at bounding box center [1395, 48] width 78 height 12
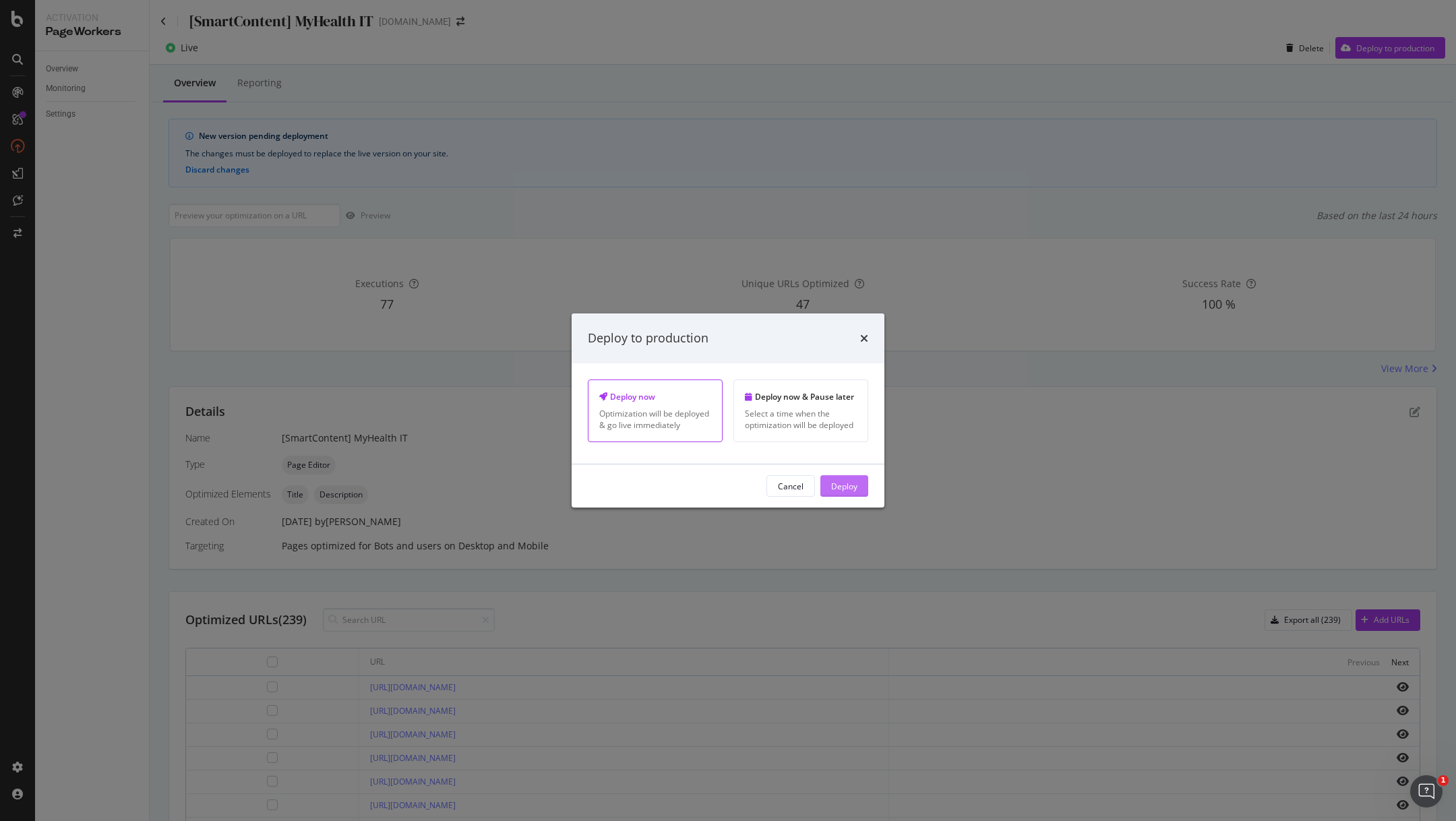
click at [851, 485] on div "Deploy" at bounding box center [844, 485] width 26 height 12
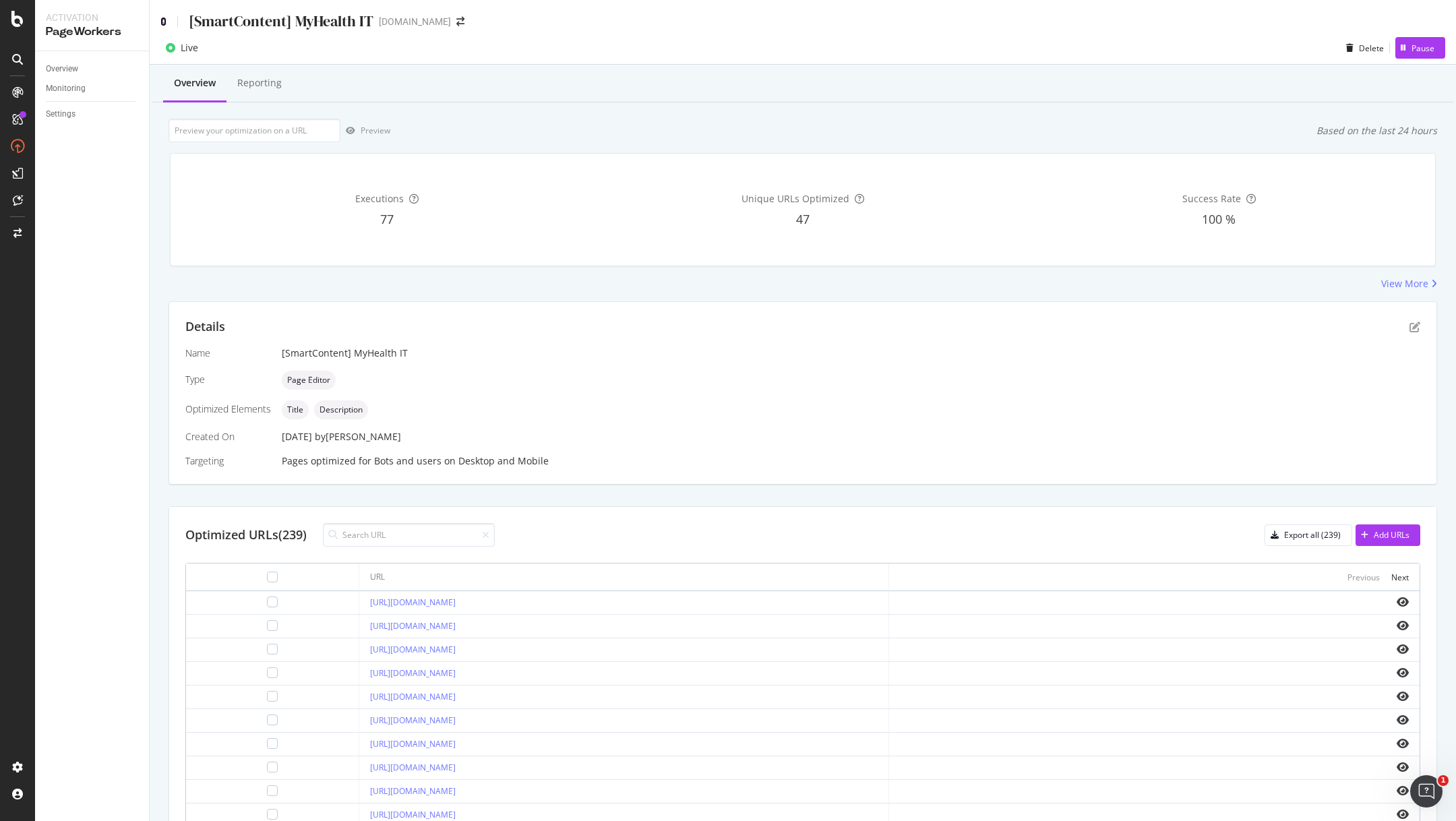
click at [162, 17] on icon at bounding box center [163, 21] width 6 height 10
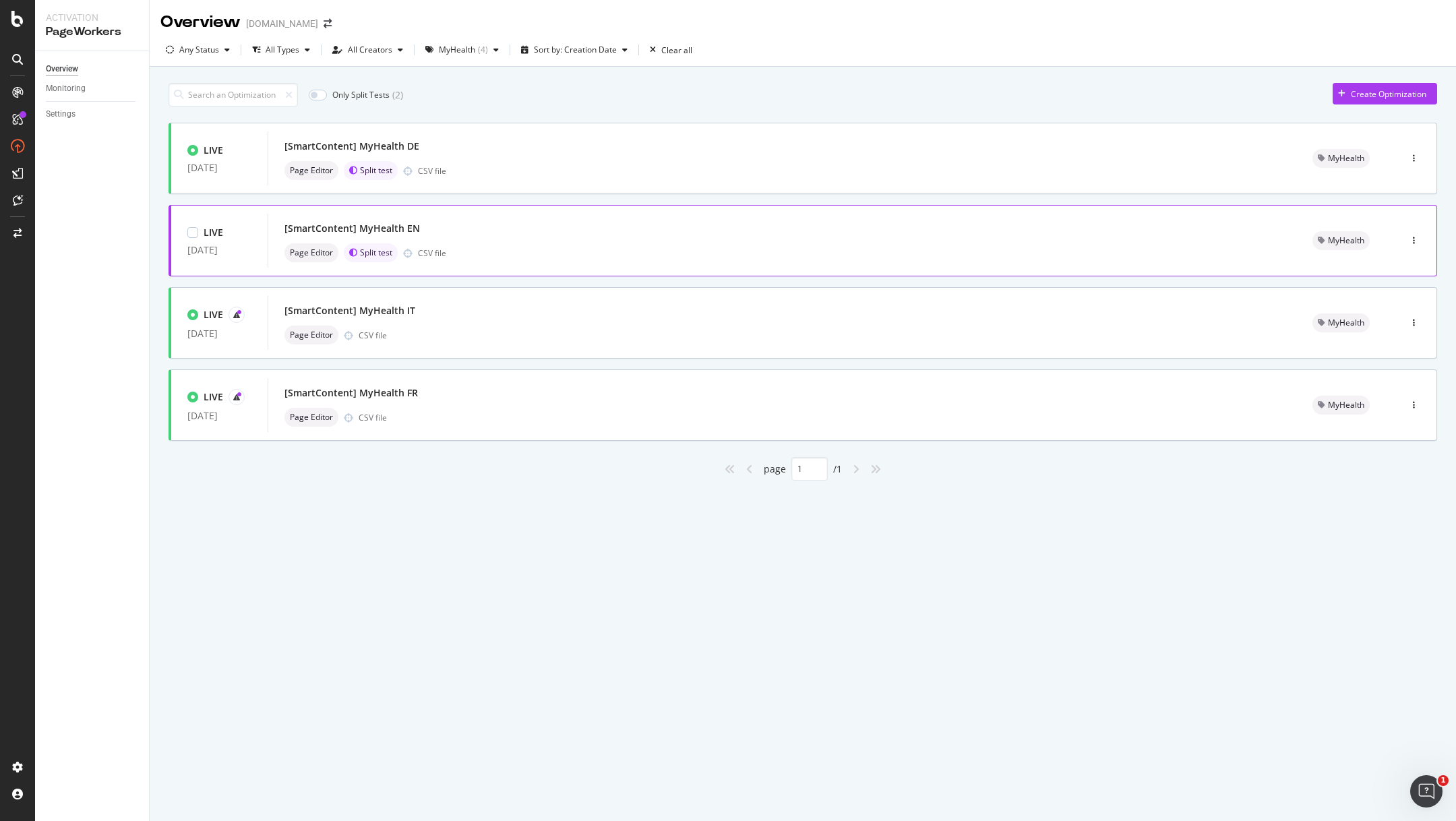
click at [516, 242] on div "[SmartContent] MyHealth EN Page Editor Split test CSV file" at bounding box center [782, 240] width 996 height 43
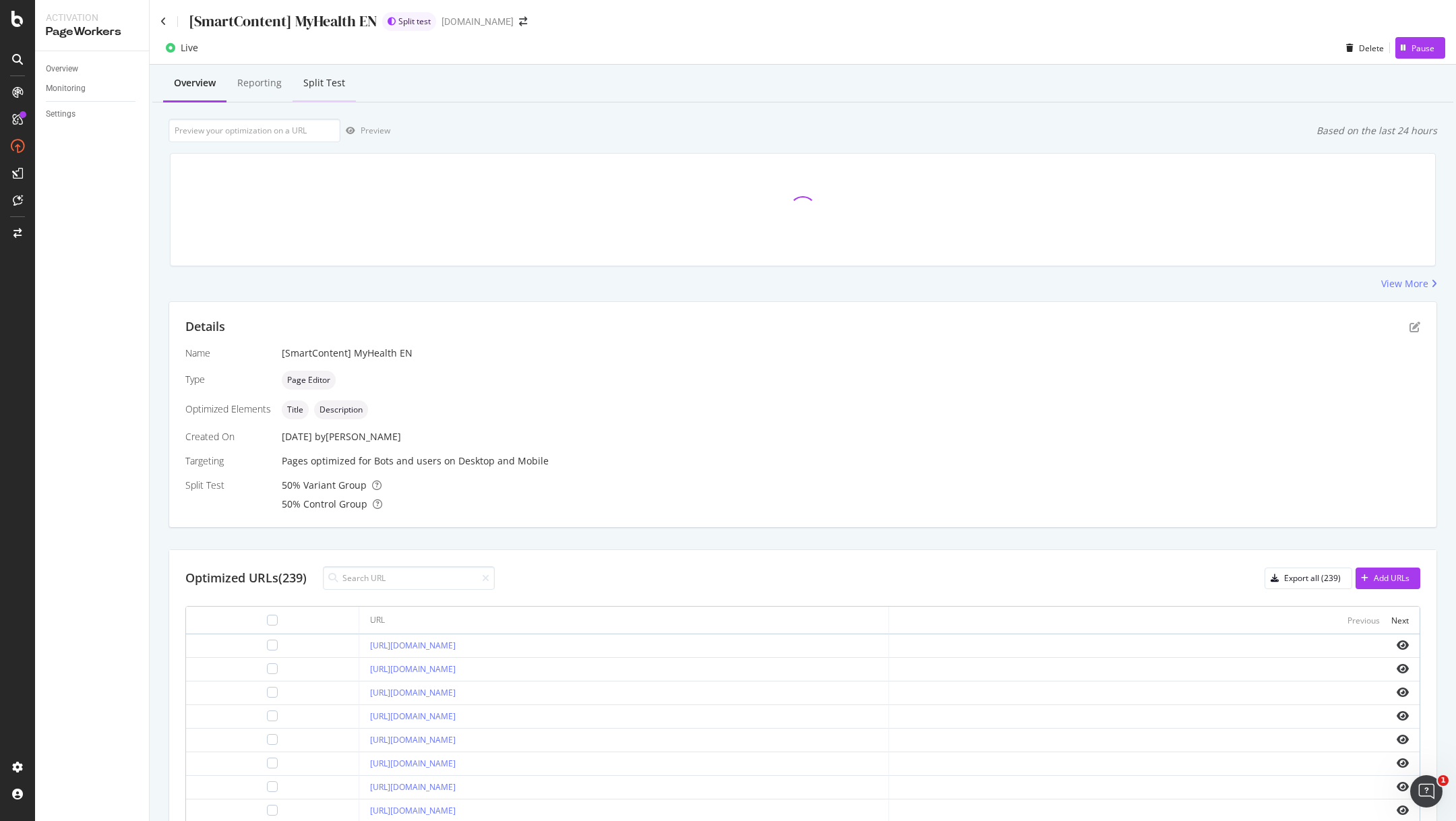
click at [311, 79] on div "Split Test" at bounding box center [324, 82] width 42 height 13
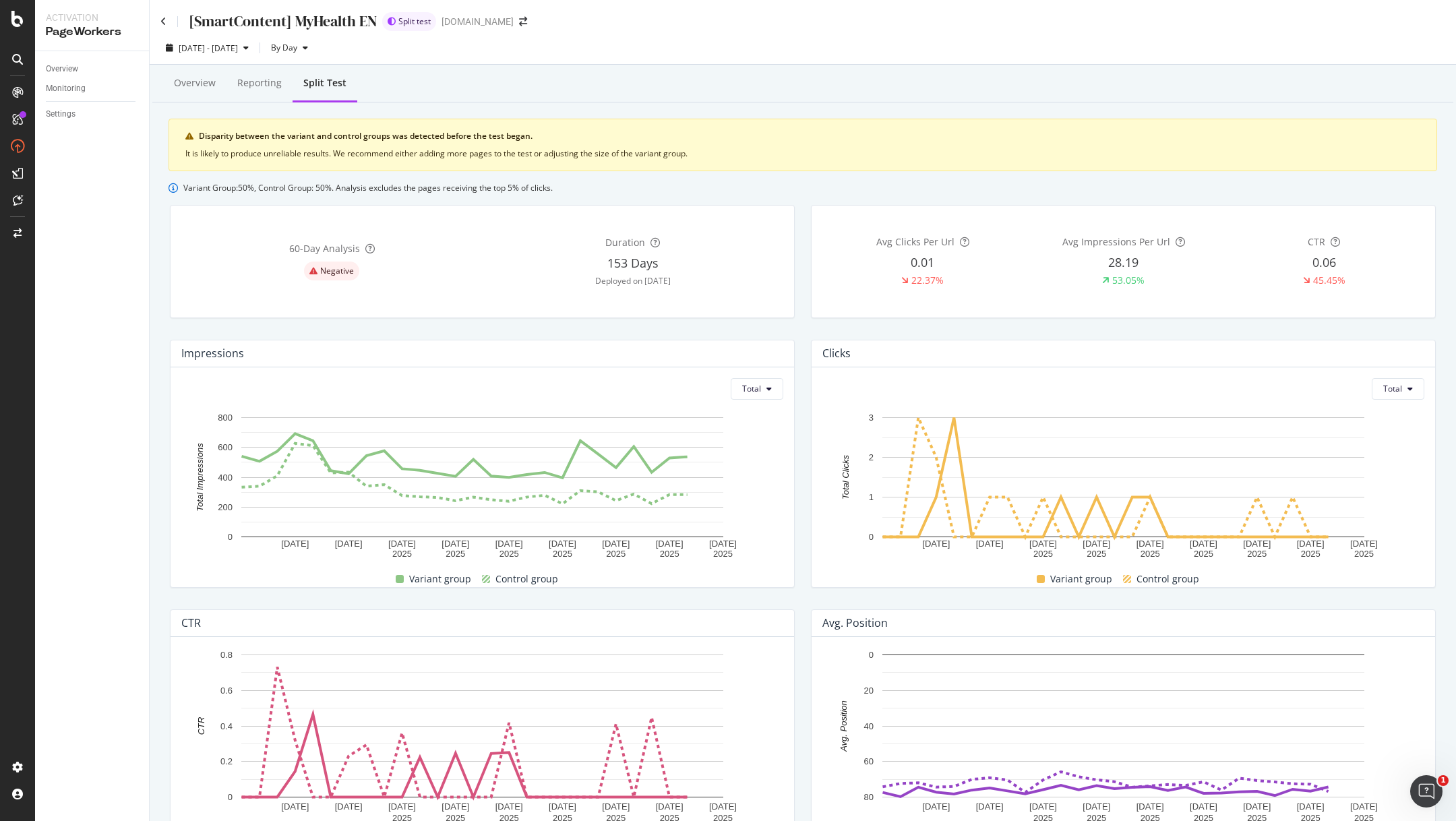
click at [332, 276] on div "Negative" at bounding box center [332, 271] width 55 height 19
click at [336, 268] on span "Negative" at bounding box center [336, 271] width 34 height 8
click at [463, 280] on div "60 -Day Analysis Negative" at bounding box center [332, 261] width 301 height 90
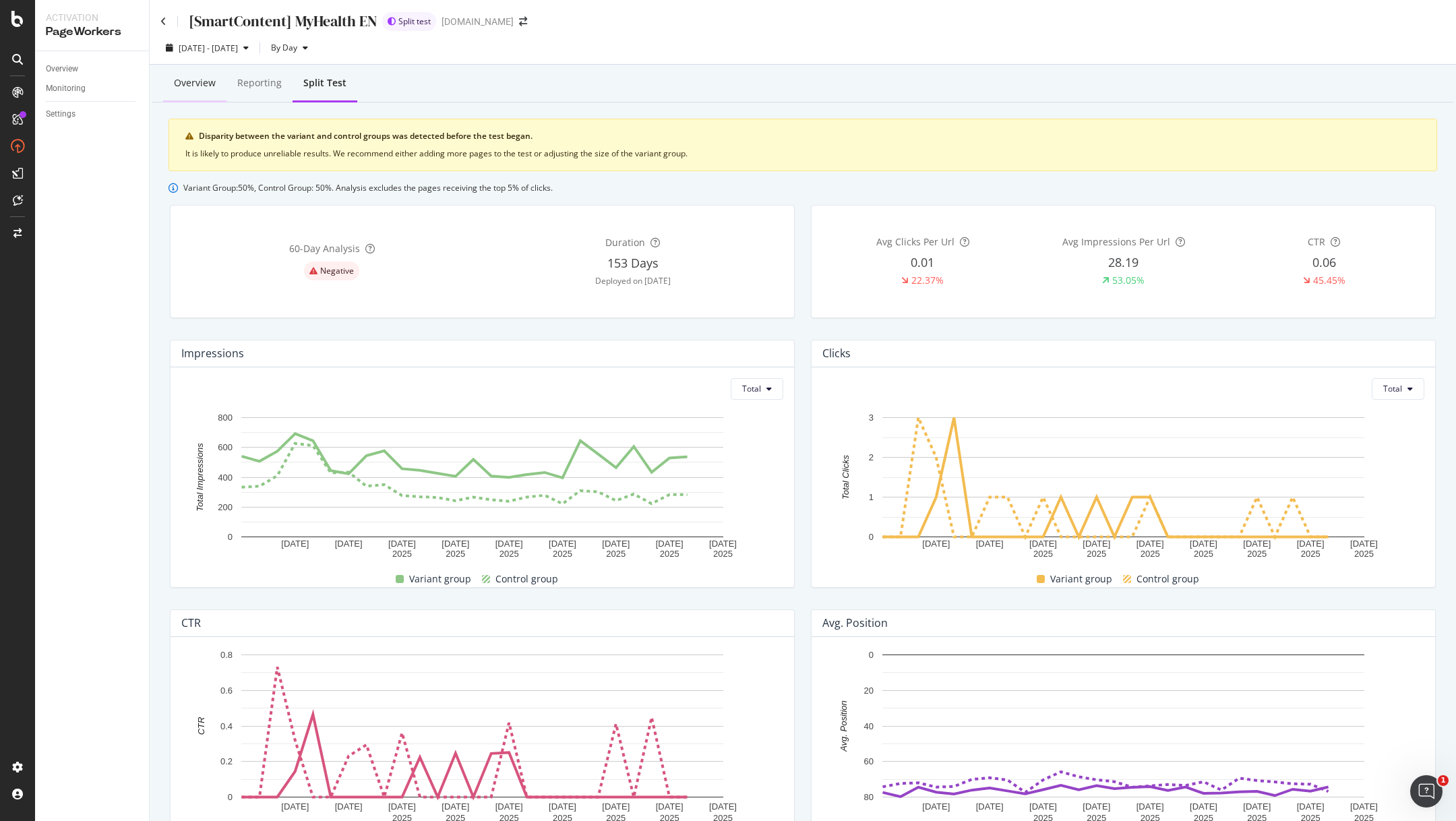
click at [200, 87] on div "Overview" at bounding box center [195, 82] width 42 height 13
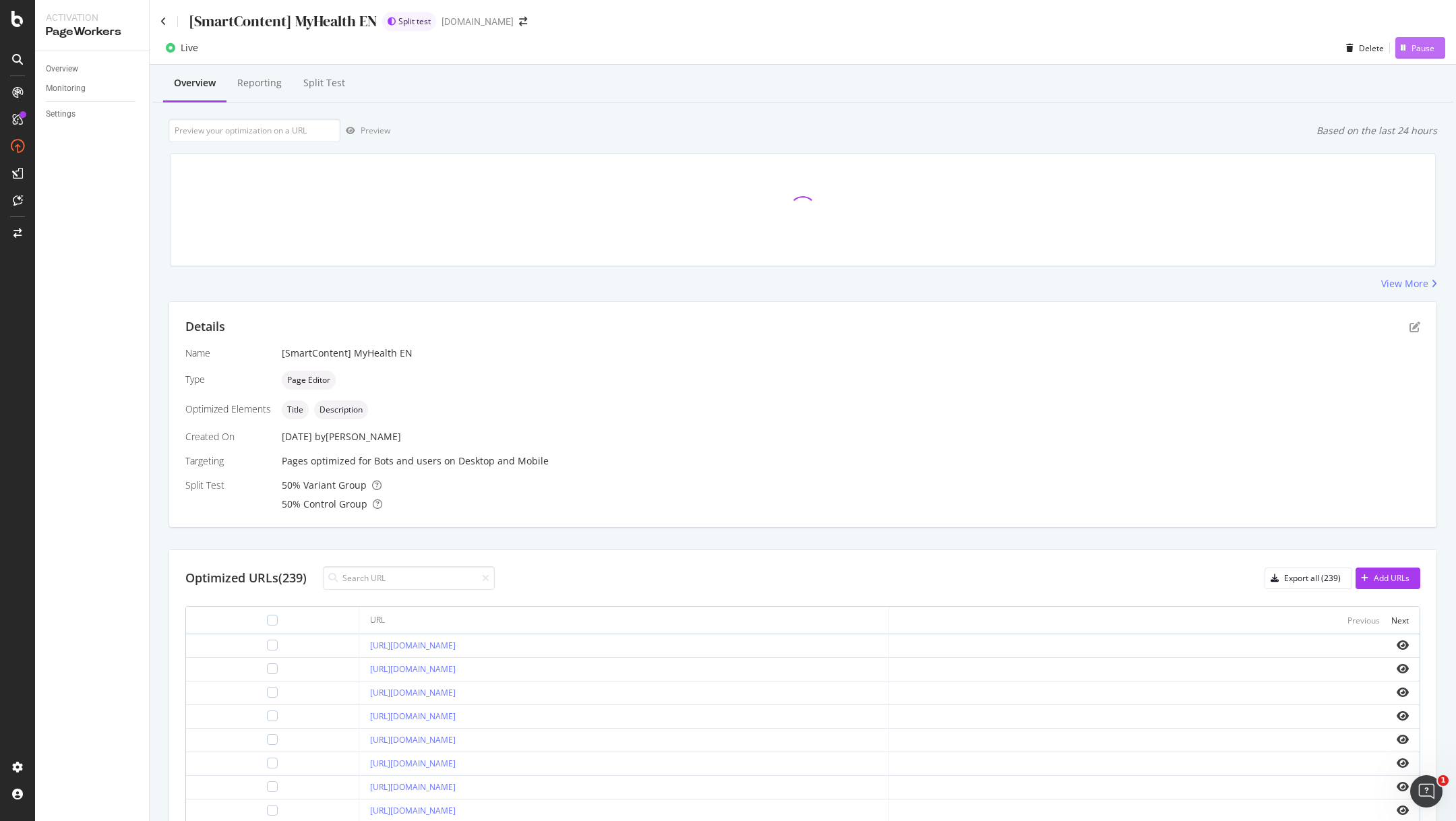
click at [1409, 48] on div "button" at bounding box center [1403, 48] width 16 height 8
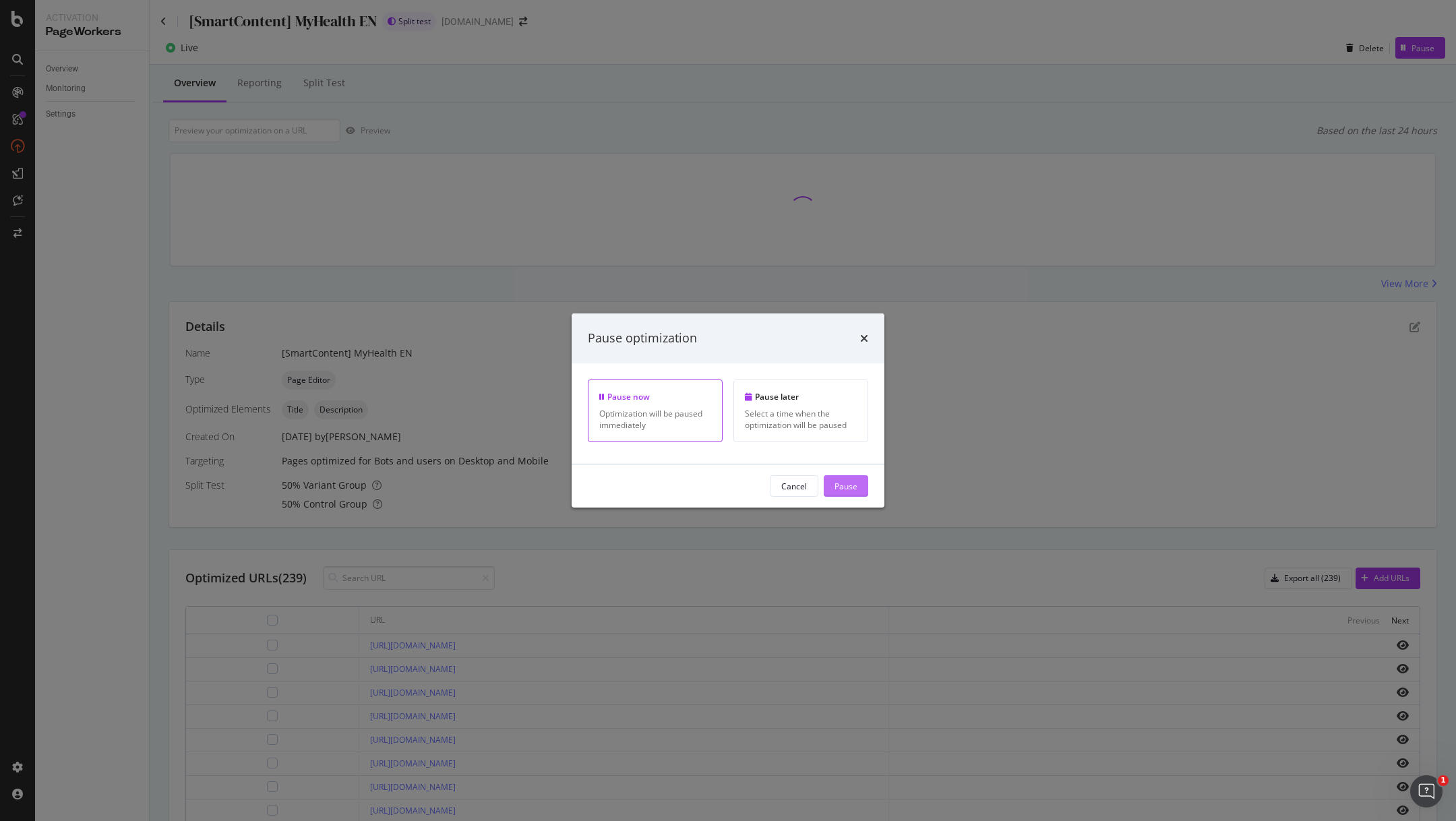
click at [840, 486] on div "Pause" at bounding box center [845, 485] width 23 height 12
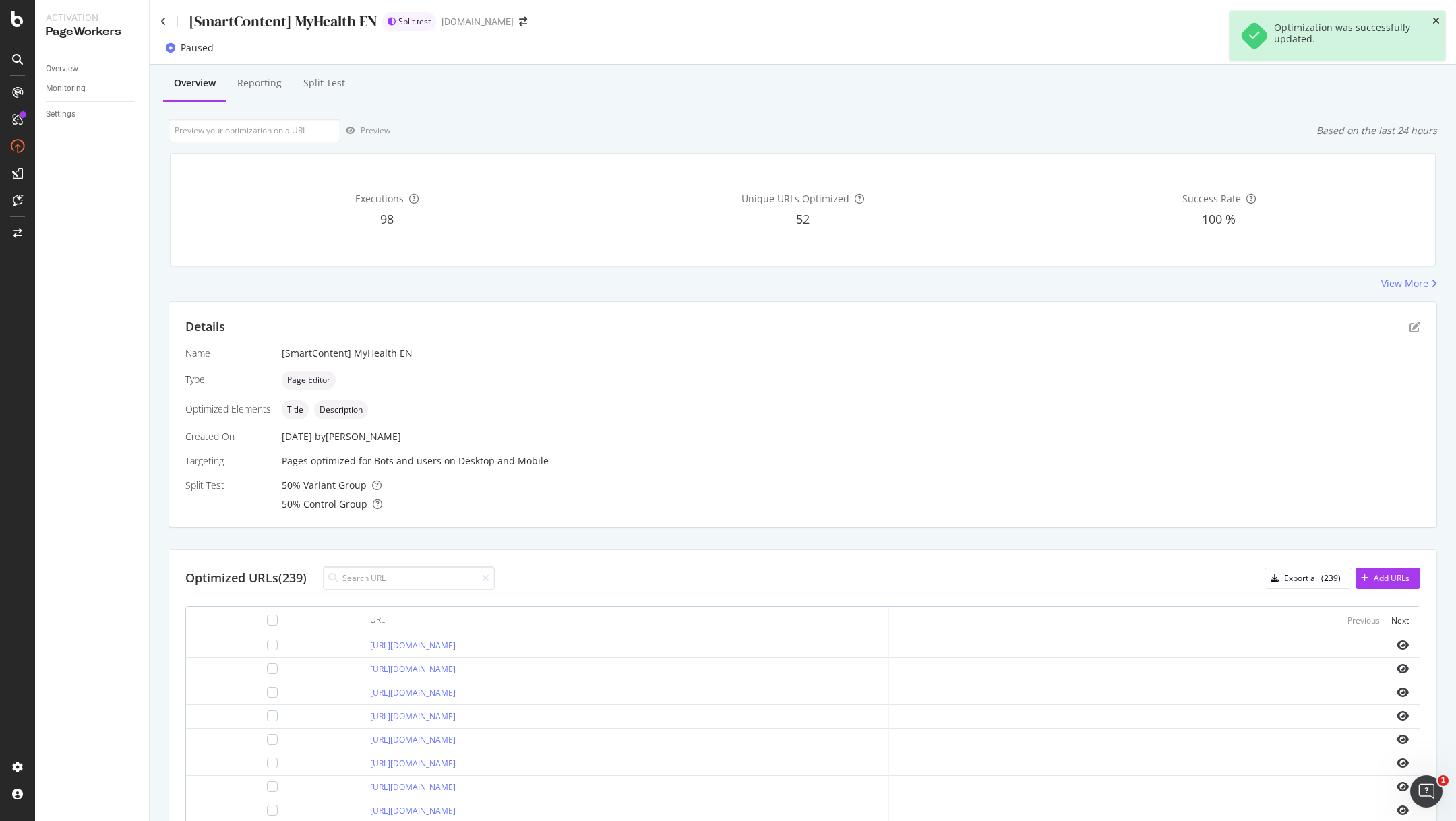
click at [1435, 24] on icon "close toast" at bounding box center [1436, 21] width 8 height 10
click at [1361, 50] on div "Delete" at bounding box center [1363, 48] width 25 height 12
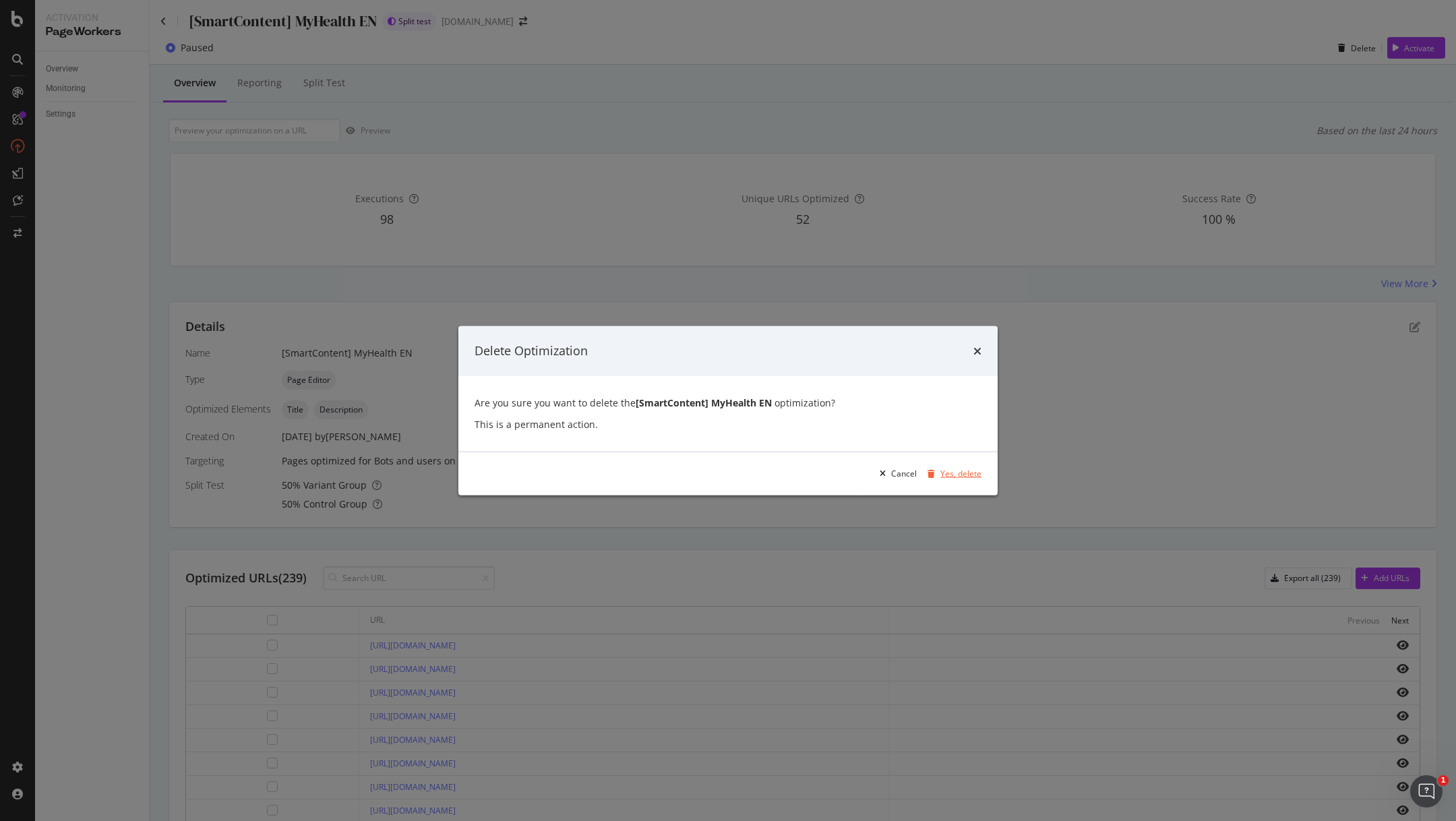
click at [961, 473] on div "Yes, delete" at bounding box center [960, 473] width 41 height 12
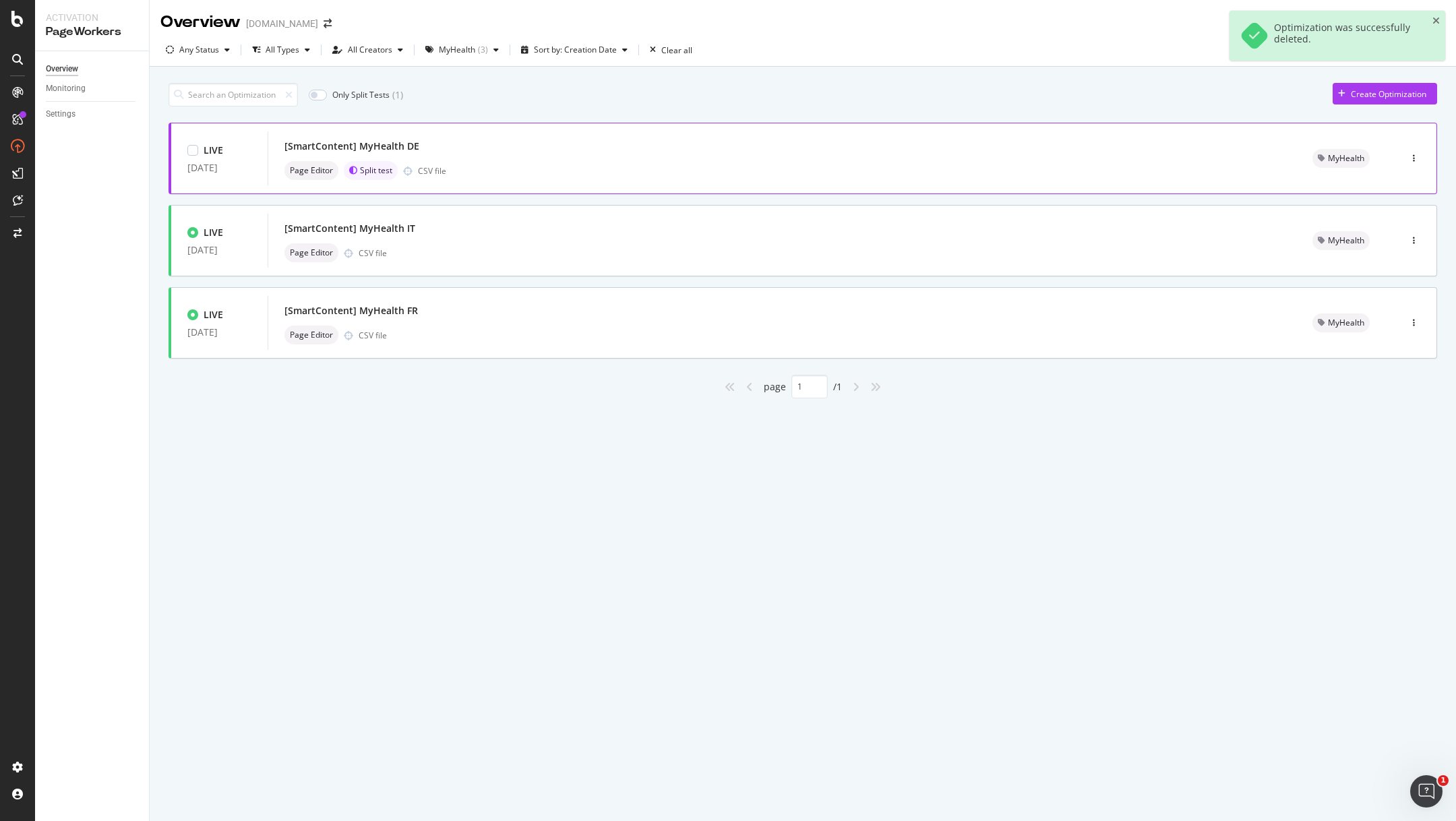
click at [522, 161] on div "Page Editor Split test CSV file" at bounding box center [782, 170] width 996 height 19
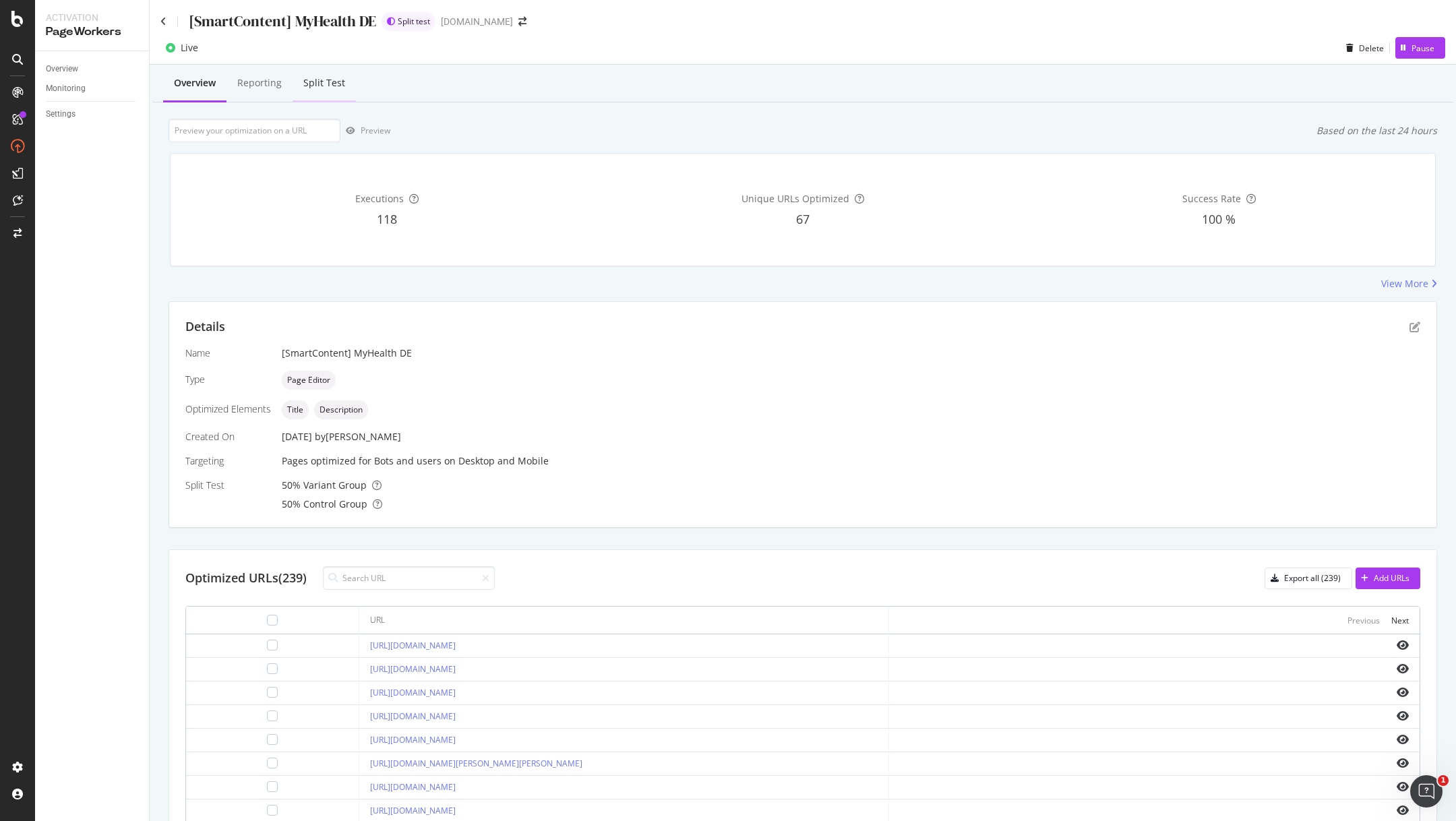
click at [329, 79] on div "Split Test" at bounding box center [324, 82] width 42 height 13
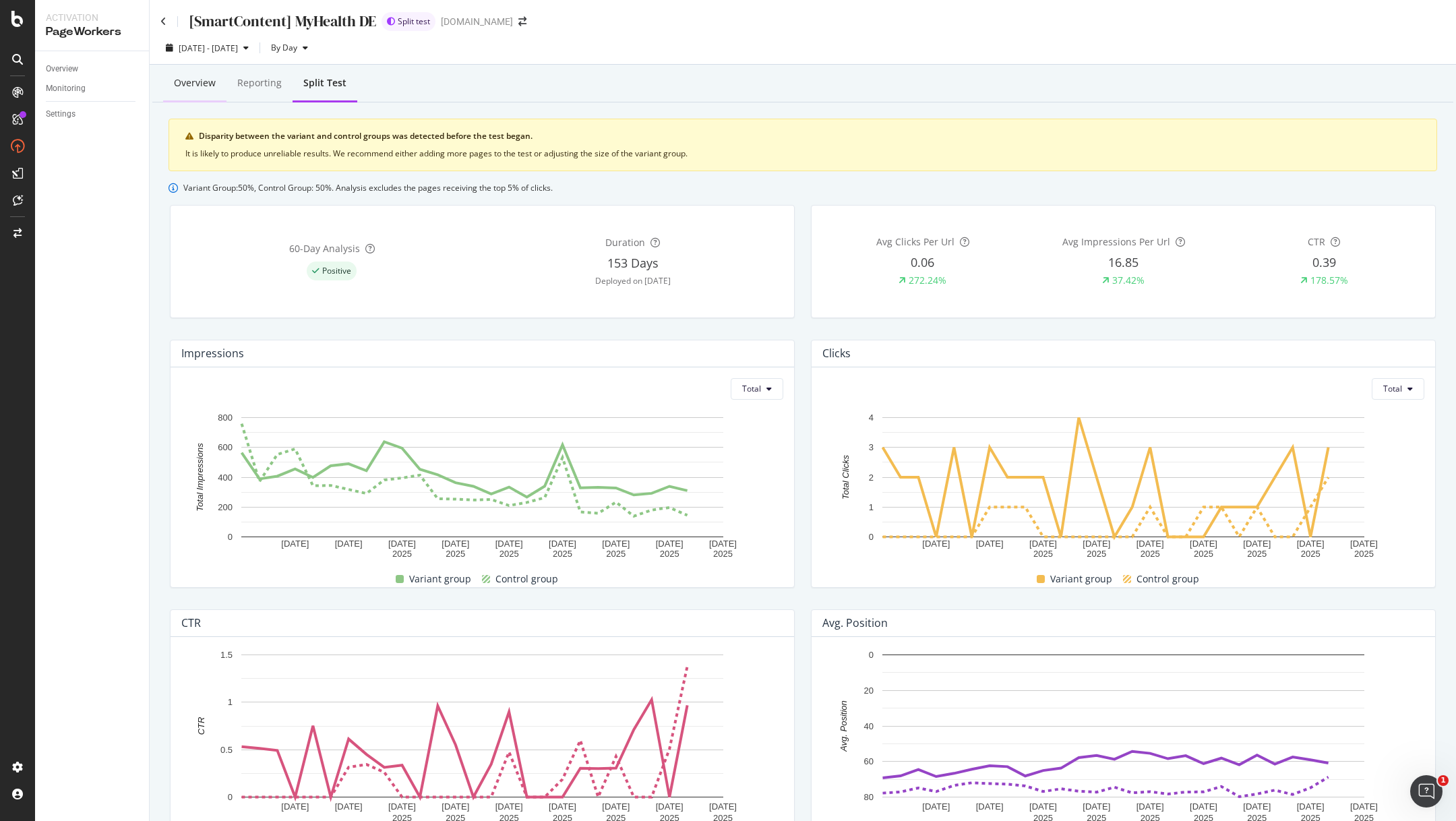
click at [197, 79] on div "Overview" at bounding box center [195, 82] width 42 height 13
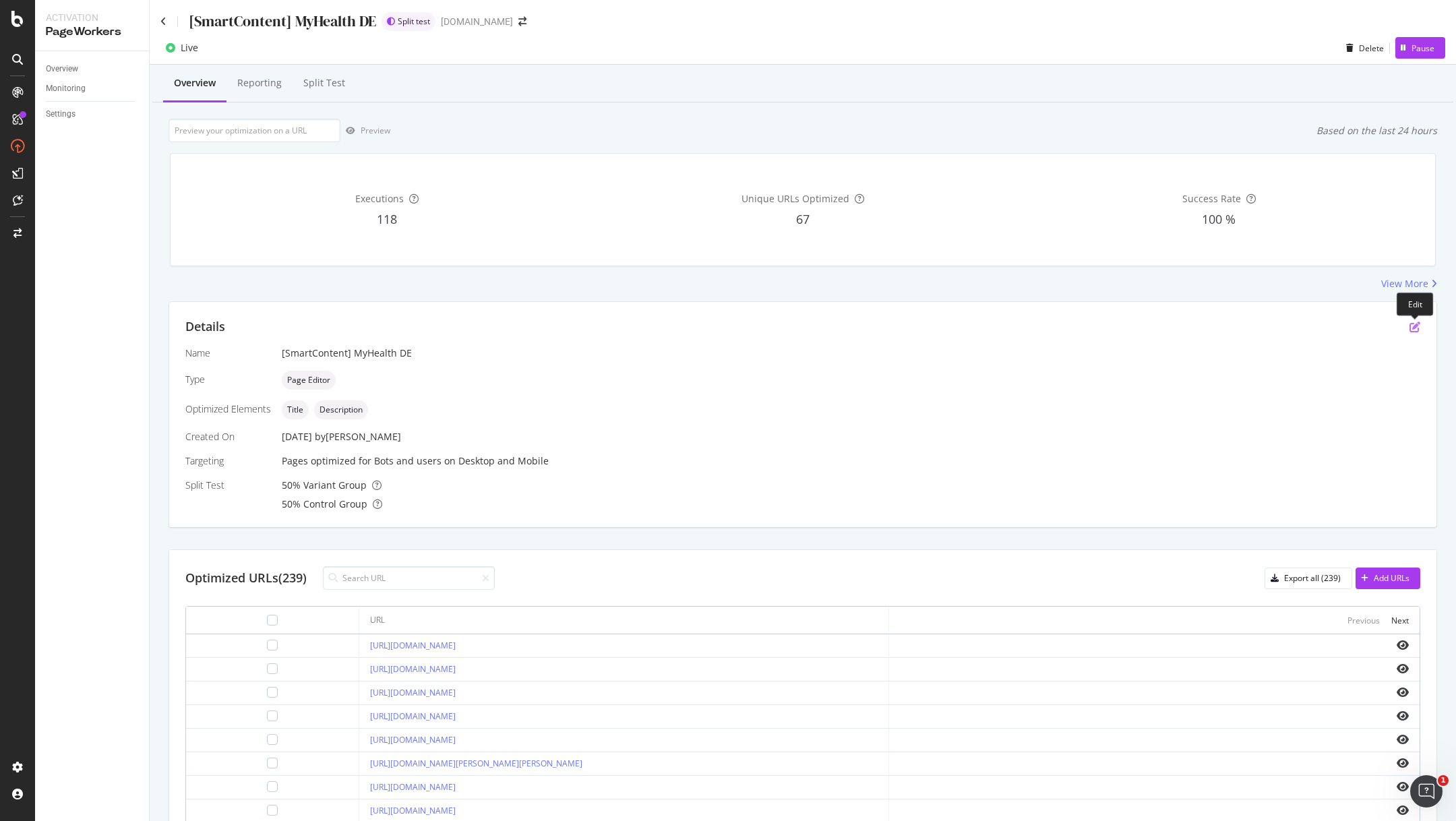
click at [1415, 327] on icon "pen-to-square" at bounding box center [1414, 327] width 11 height 11
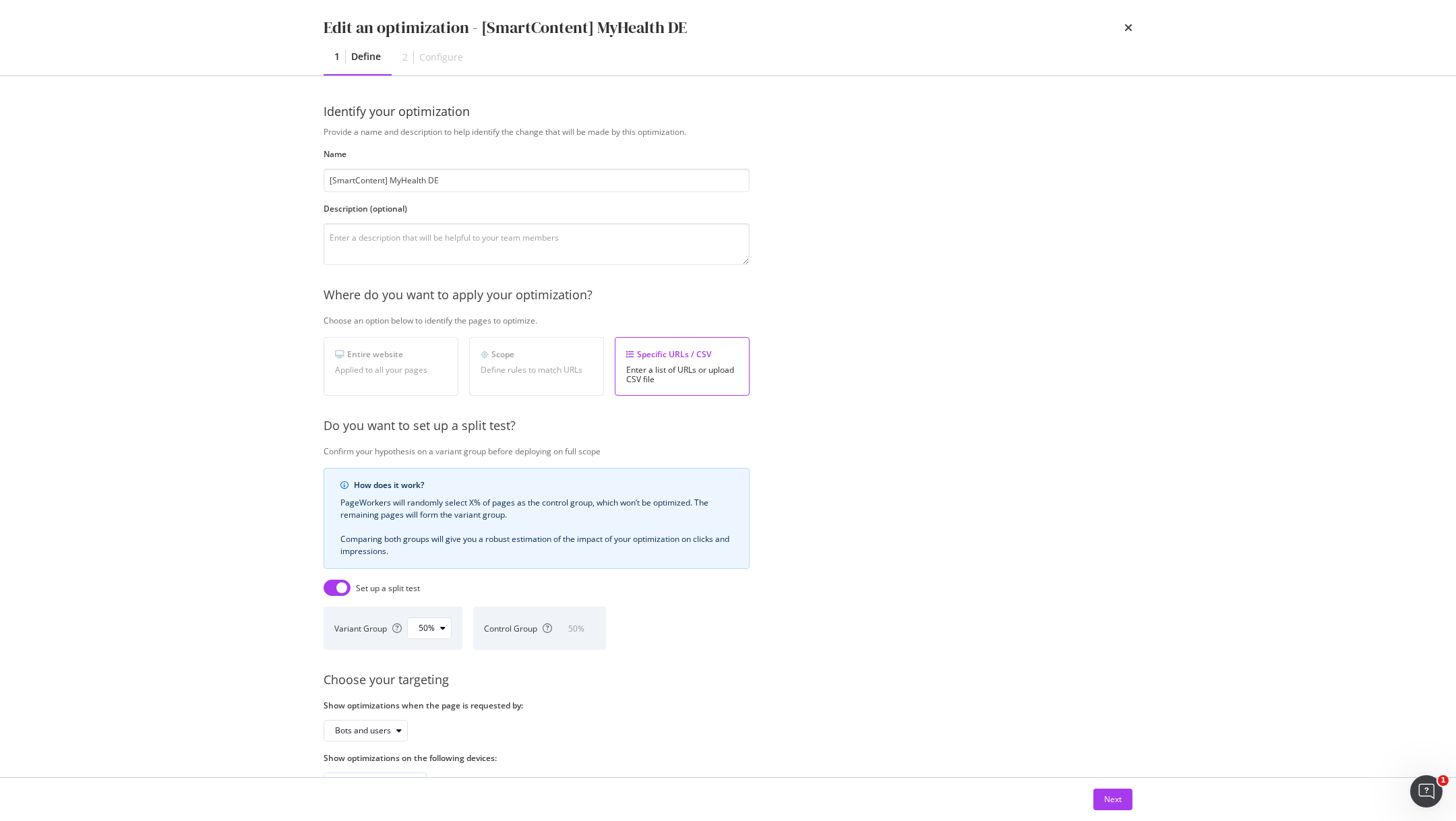
click at [332, 588] on input "modal" at bounding box center [336, 587] width 27 height 16
checkbox input "false"
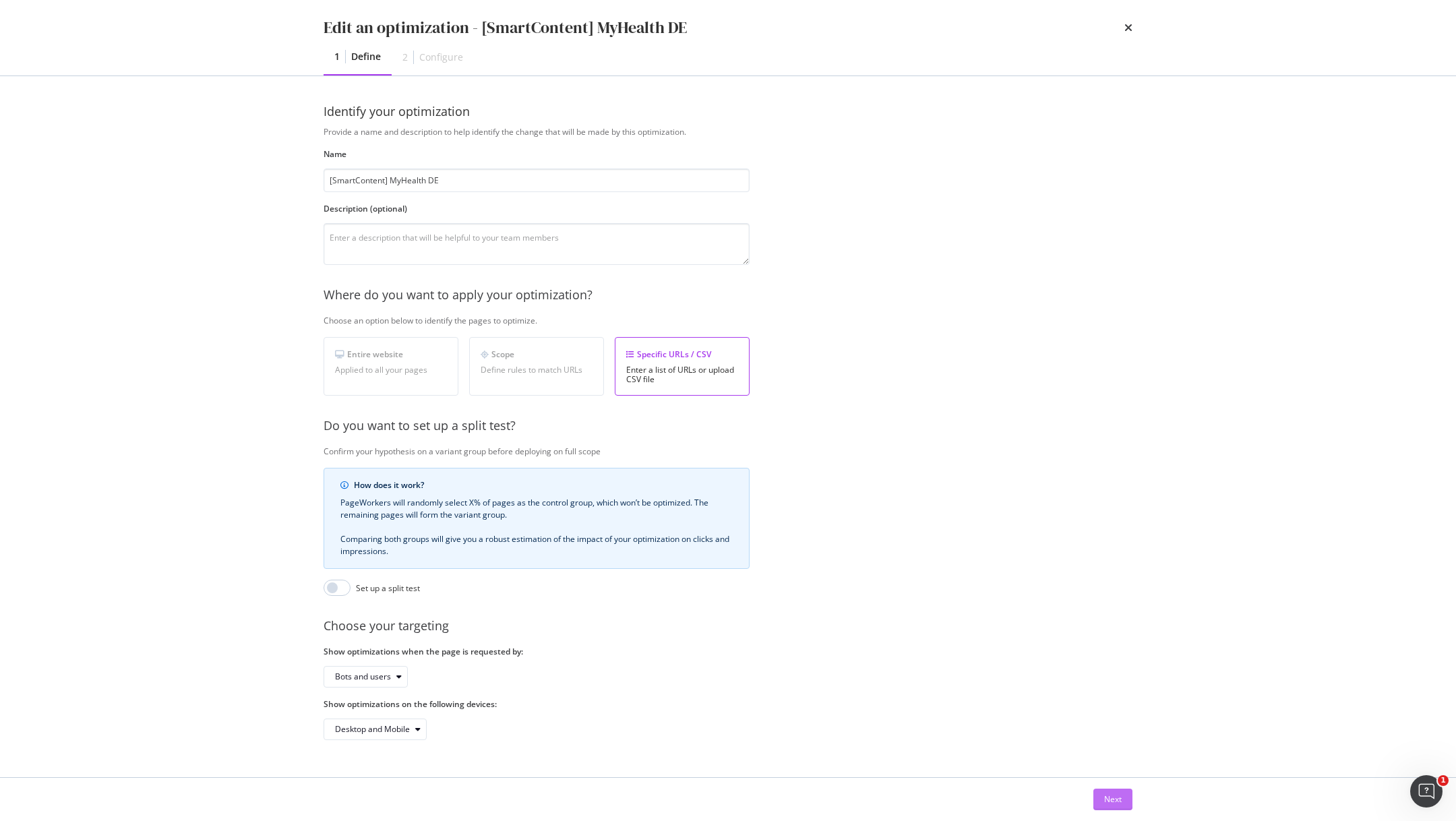
click at [1121, 800] on div "Next" at bounding box center [1113, 799] width 17 height 12
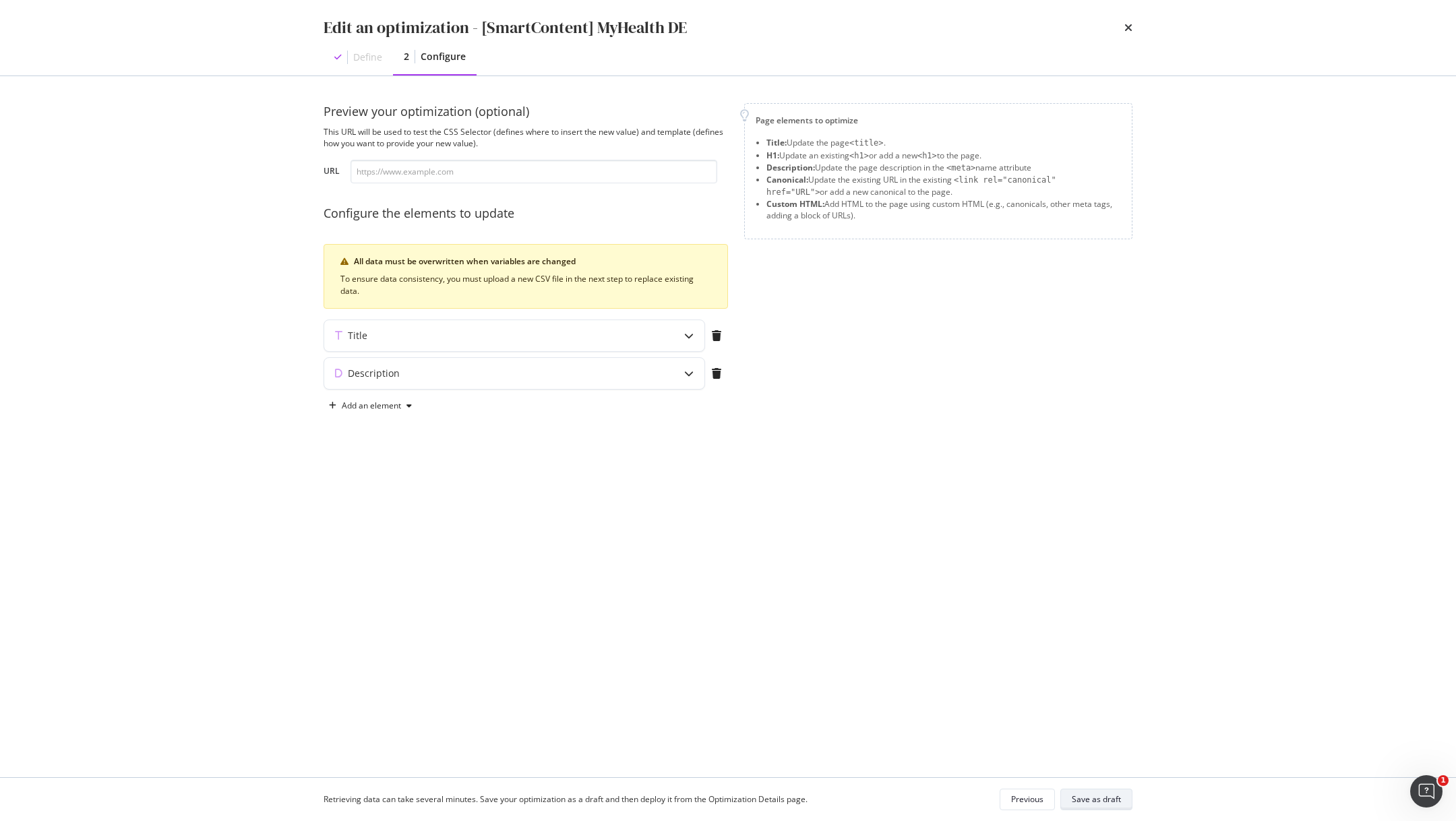
click at [1090, 800] on div "Save as draft" at bounding box center [1096, 799] width 49 height 12
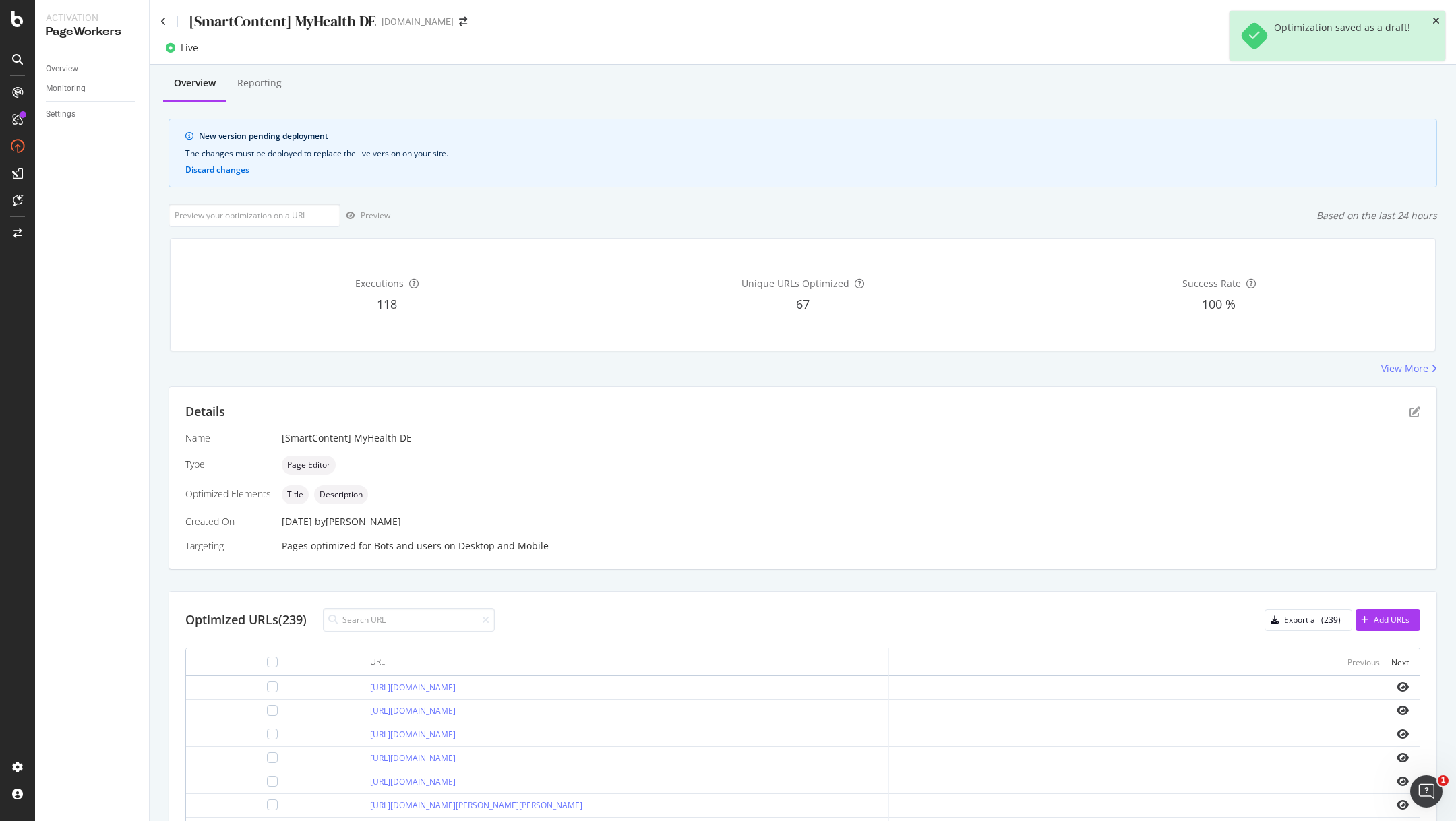
click at [1437, 19] on icon "close toast" at bounding box center [1436, 21] width 8 height 10
click at [1410, 44] on div "Deploy to production" at bounding box center [1395, 48] width 78 height 12
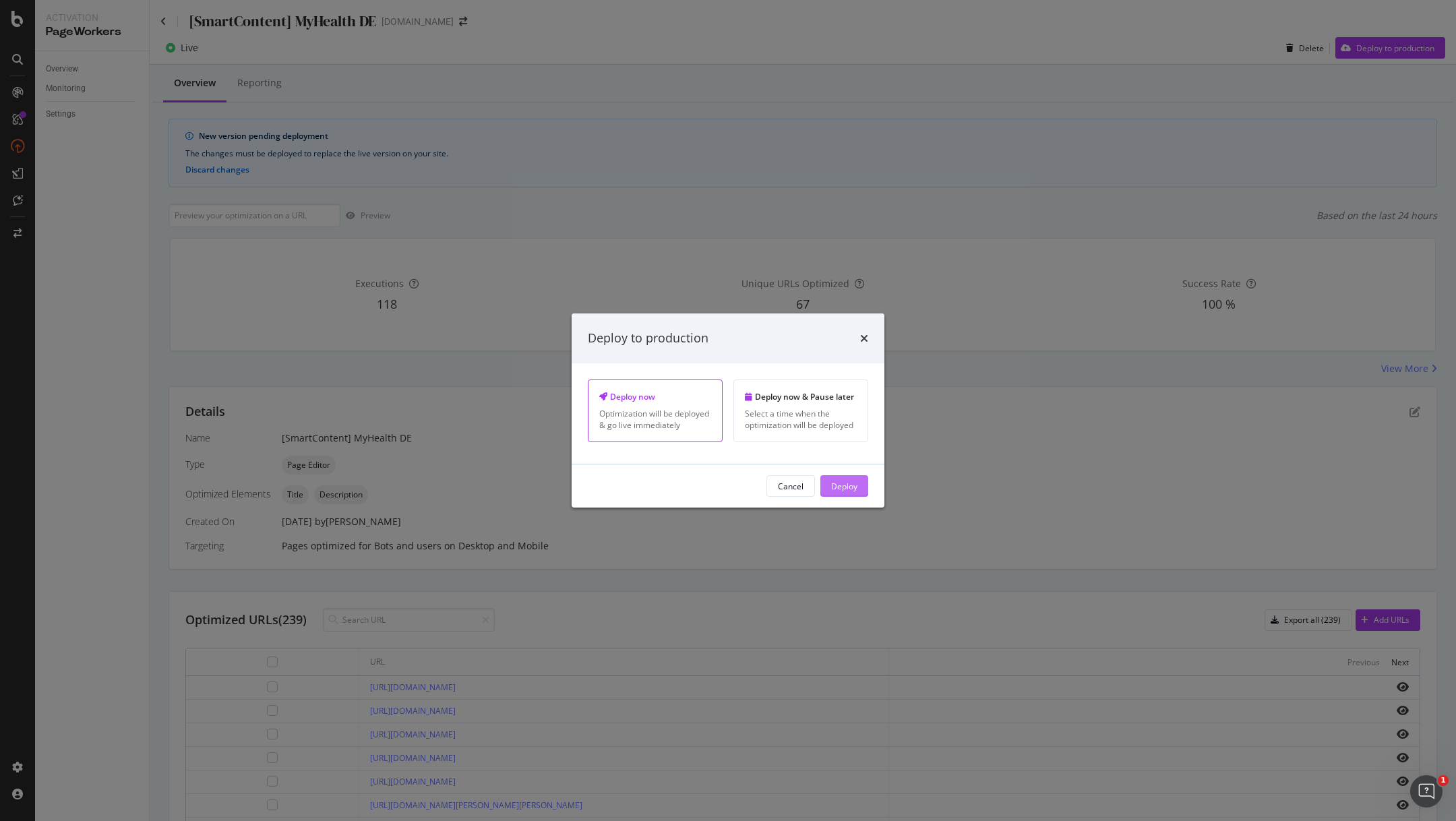
click at [844, 483] on div "Deploy" at bounding box center [844, 485] width 26 height 12
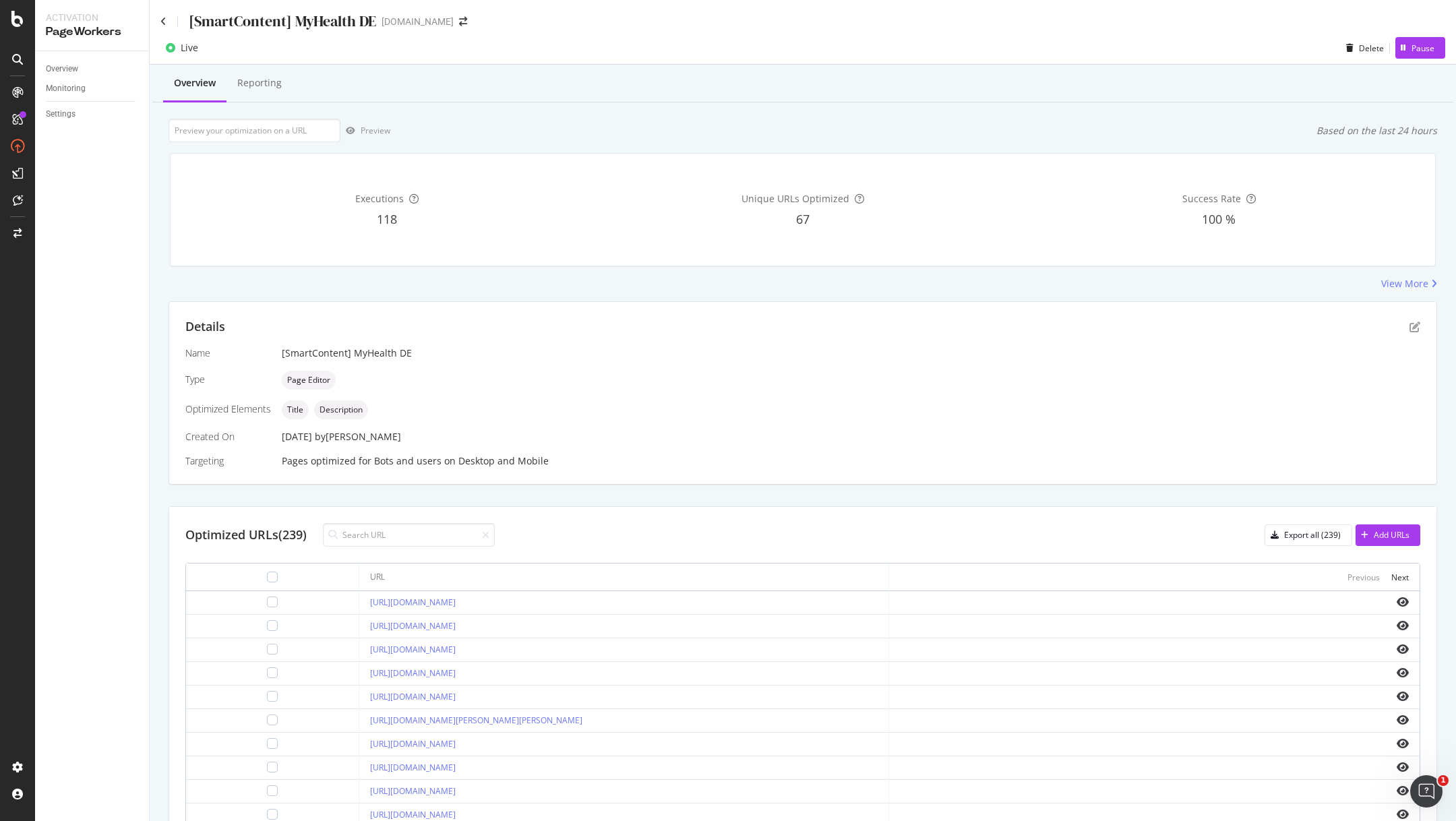
click at [159, 18] on div "[SmartContent] MyHealth DE onedoc.ch" at bounding box center [802, 16] width 1306 height 32
click at [168, 21] on div "[SmartContent] MyHealth DE" at bounding box center [269, 21] width 216 height 21
click at [165, 19] on icon at bounding box center [163, 21] width 6 height 10
